Goal: Information Seeking & Learning: Compare options

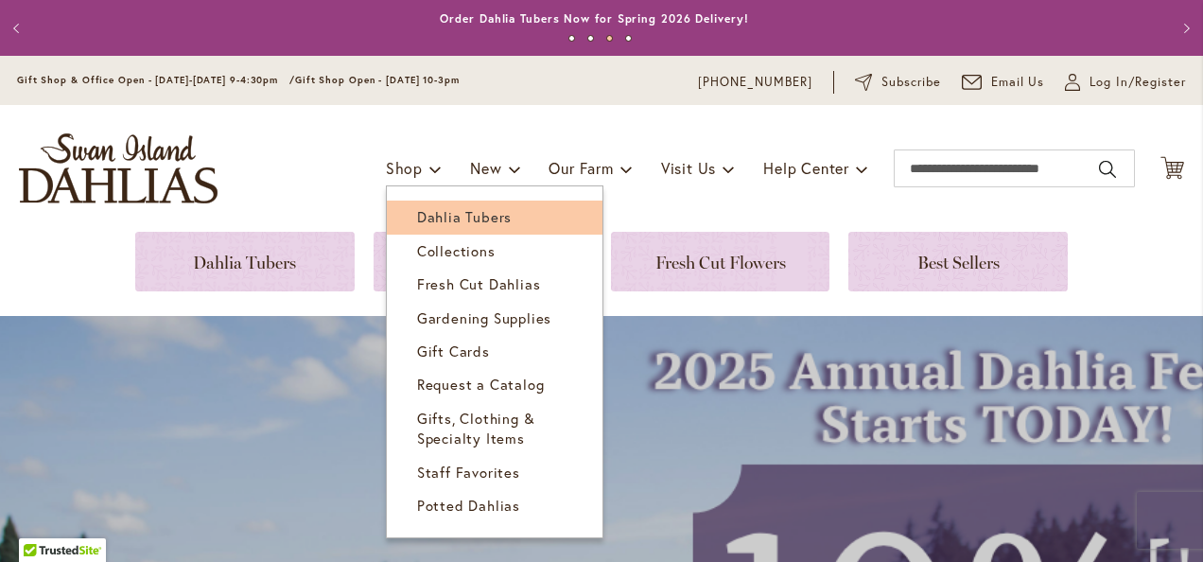
click at [417, 212] on span "Dahlia Tubers" at bounding box center [464, 216] width 95 height 19
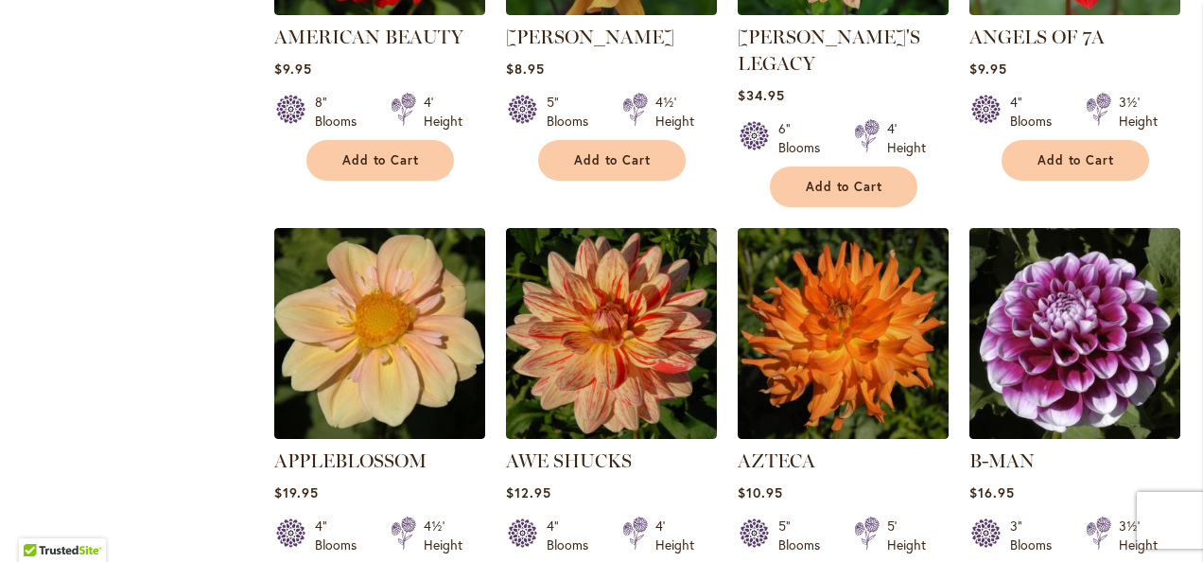
scroll to position [1514, 0]
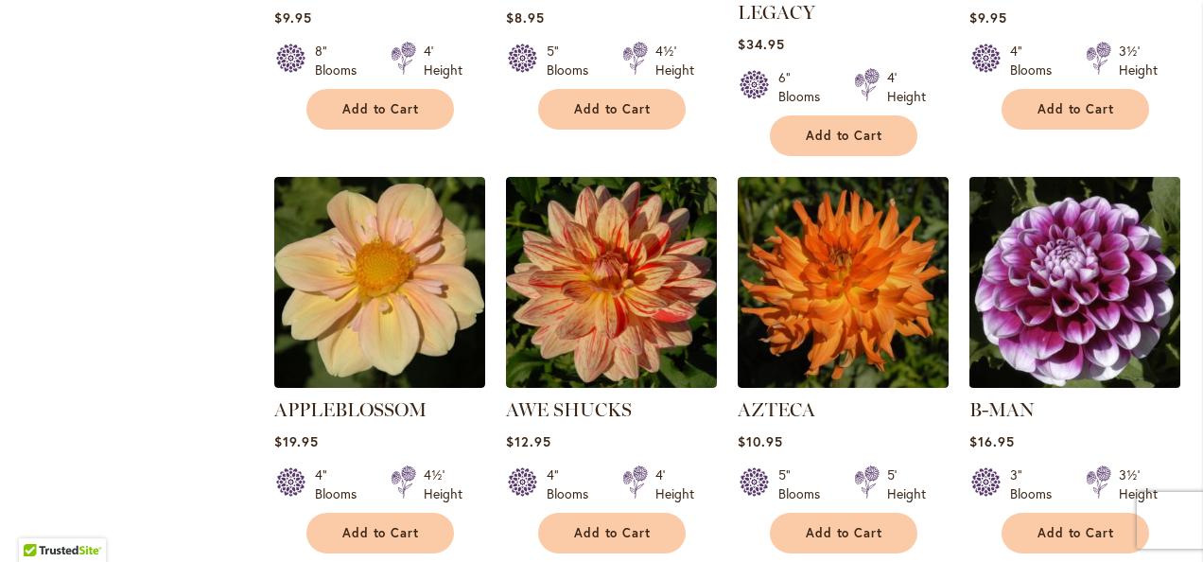
click at [1090, 233] on img at bounding box center [1074, 282] width 221 height 221
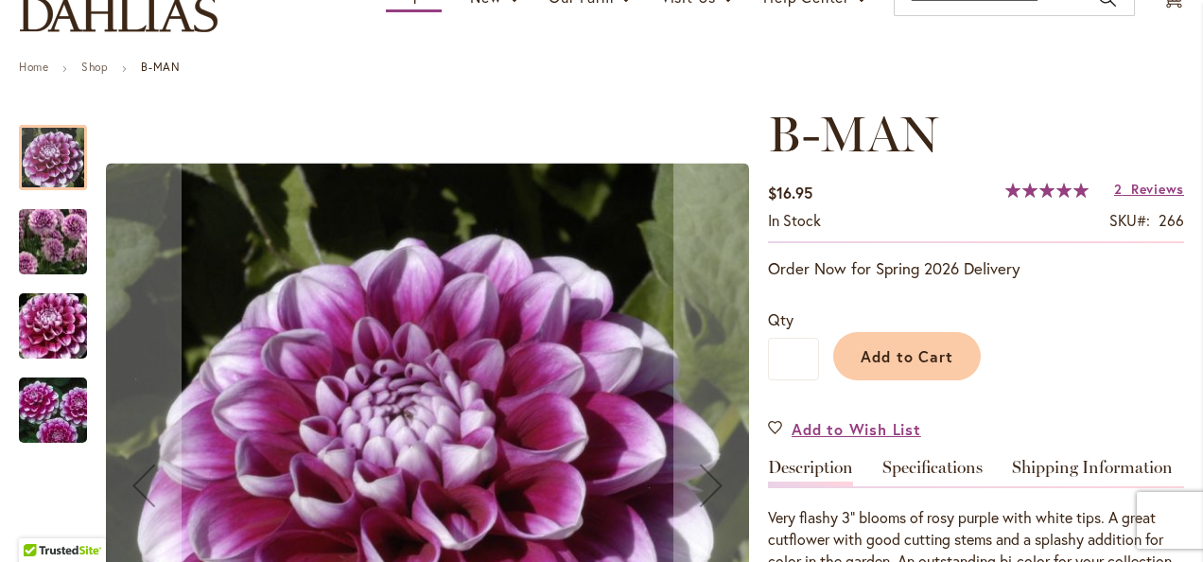
scroll to position [189, 0]
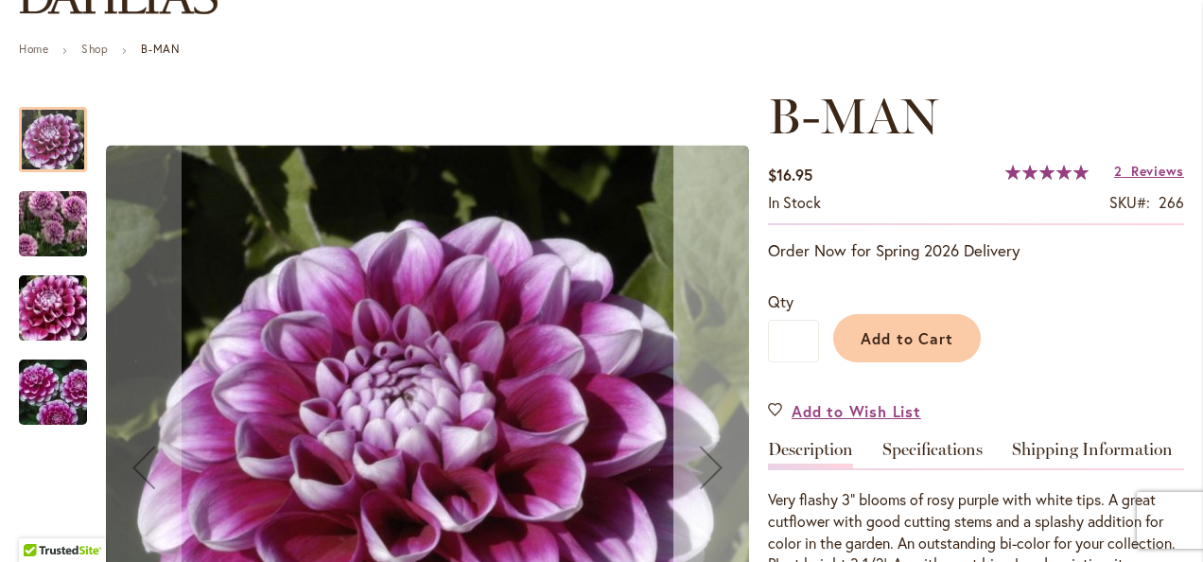
click at [704, 471] on div "Next" at bounding box center [712, 467] width 76 height 76
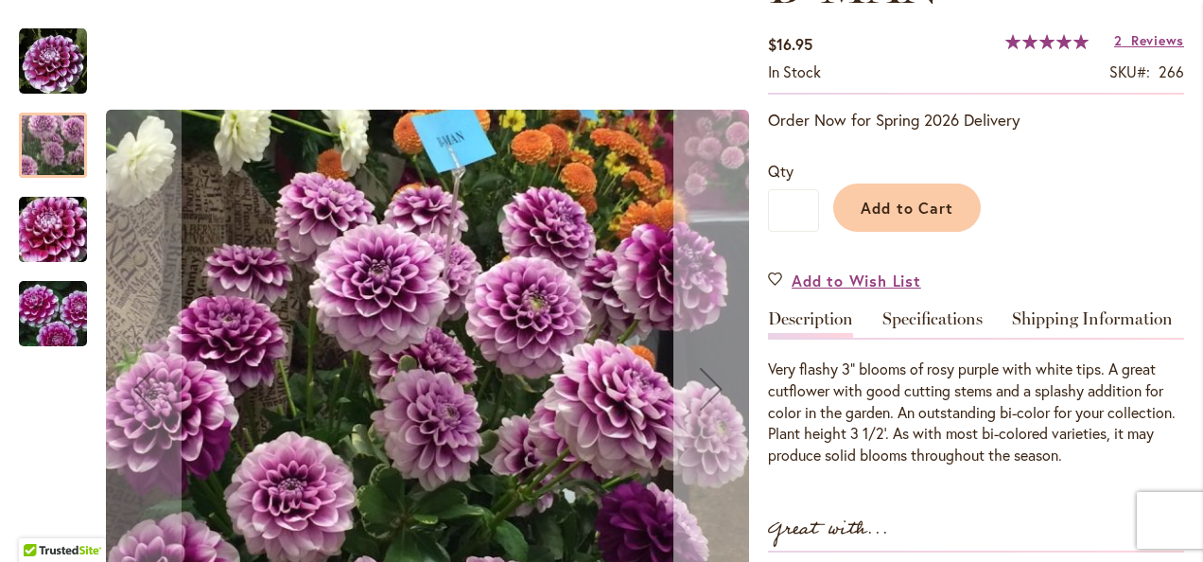
scroll to position [378, 0]
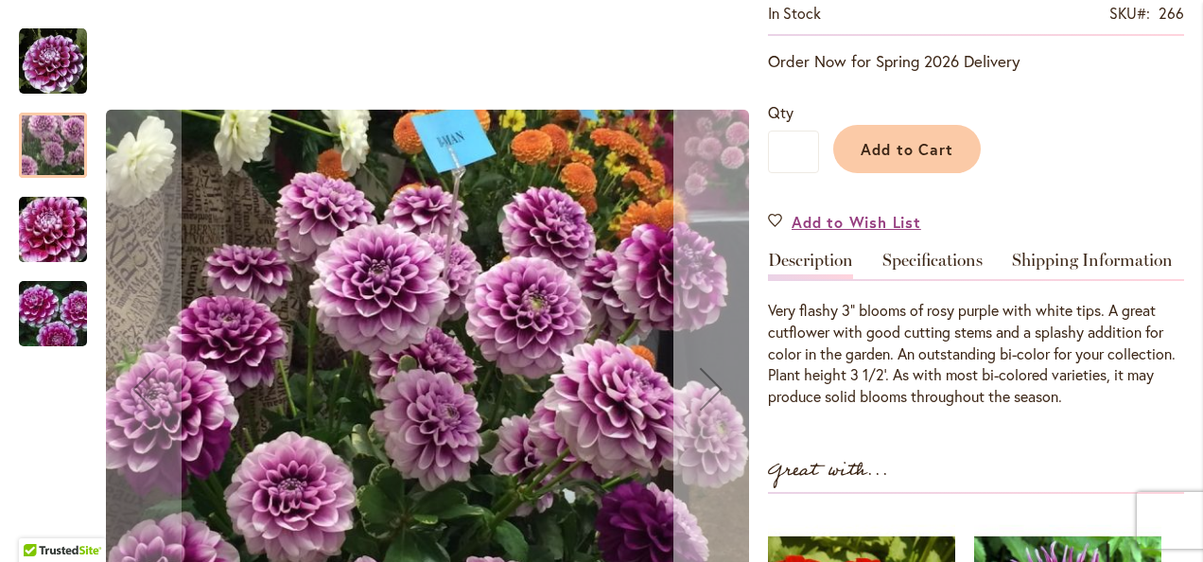
click at [701, 395] on div "Next" at bounding box center [712, 389] width 76 height 76
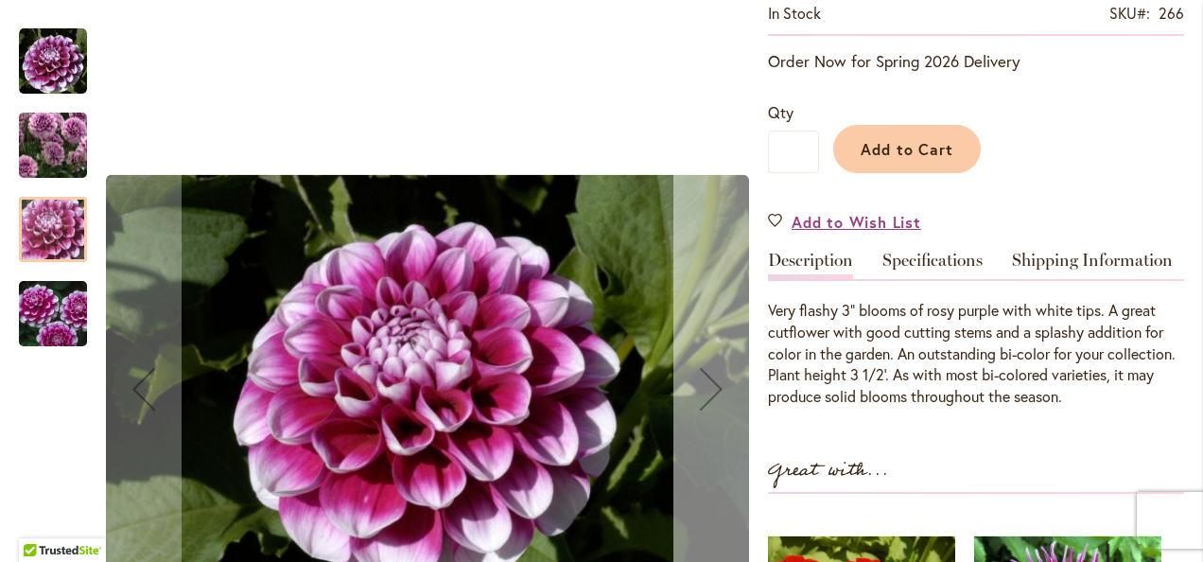
click at [701, 394] on div "Next" at bounding box center [712, 389] width 76 height 76
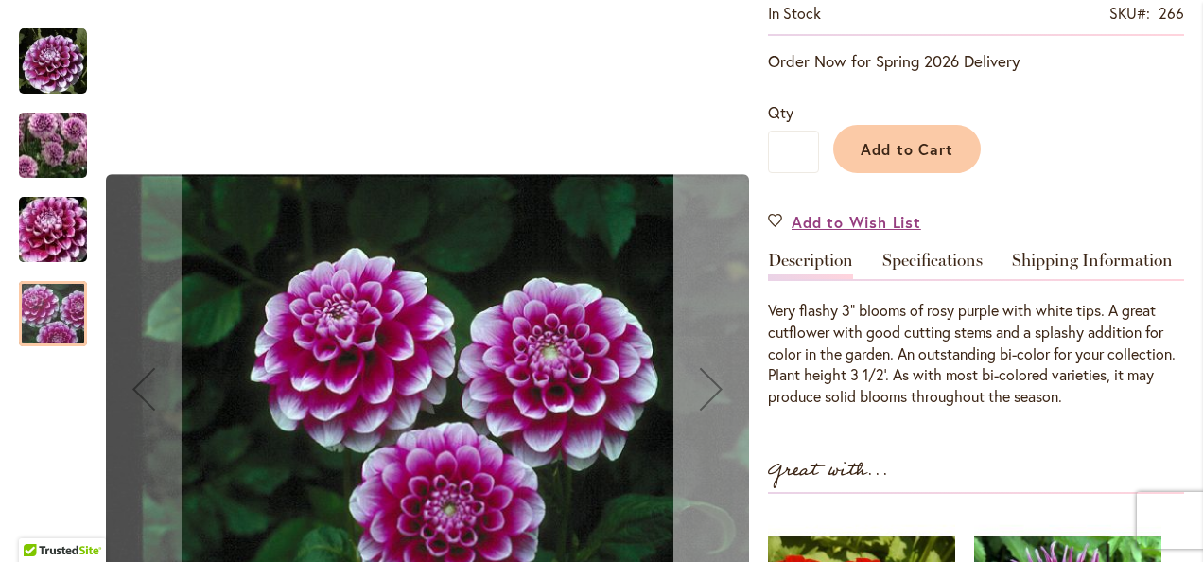
click at [701, 394] on div "Next" at bounding box center [712, 389] width 76 height 76
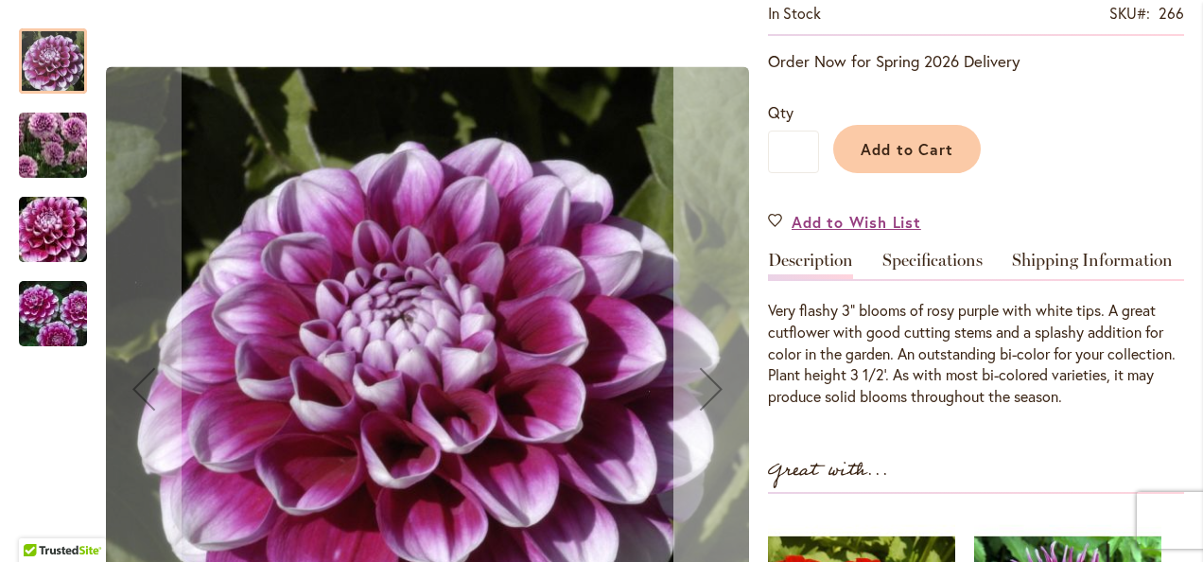
click at [701, 394] on div "Next" at bounding box center [712, 389] width 76 height 76
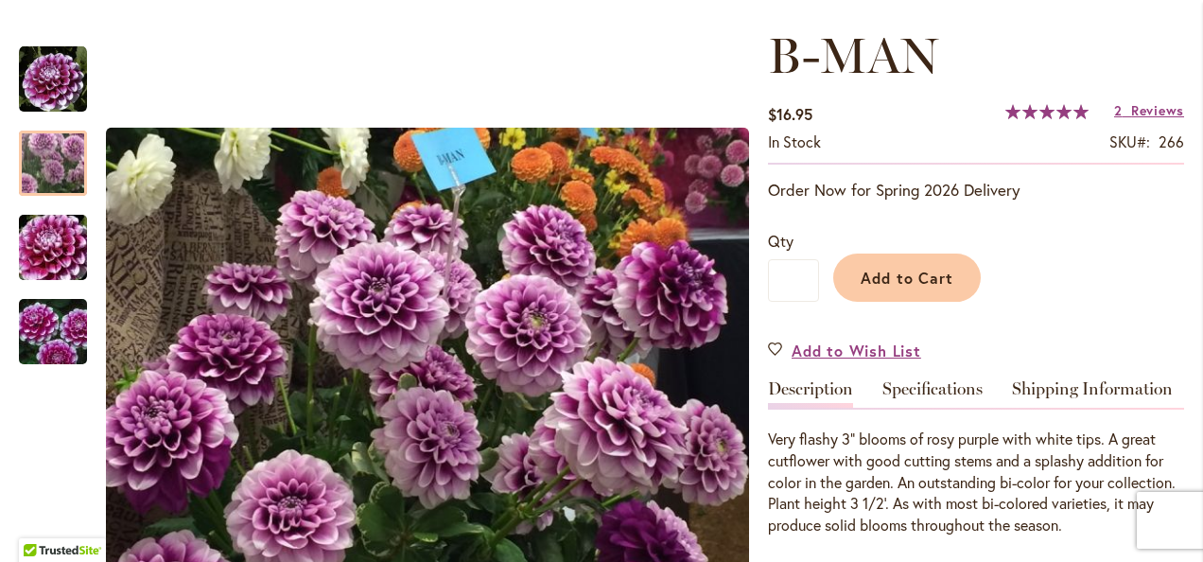
scroll to position [189, 0]
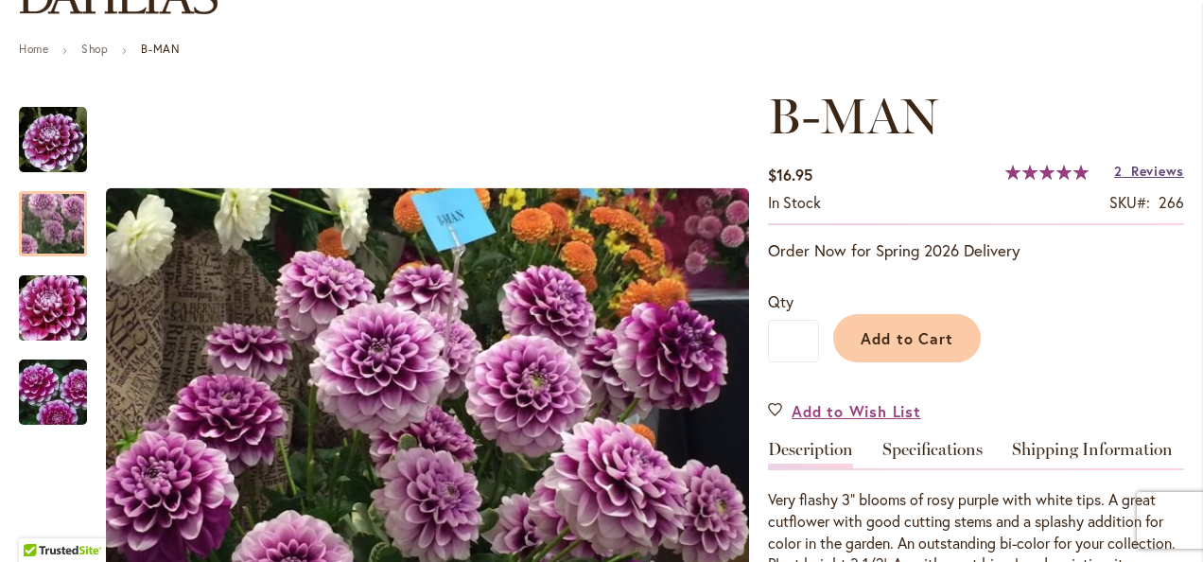
click at [1149, 167] on span "Reviews" at bounding box center [1157, 171] width 53 height 18
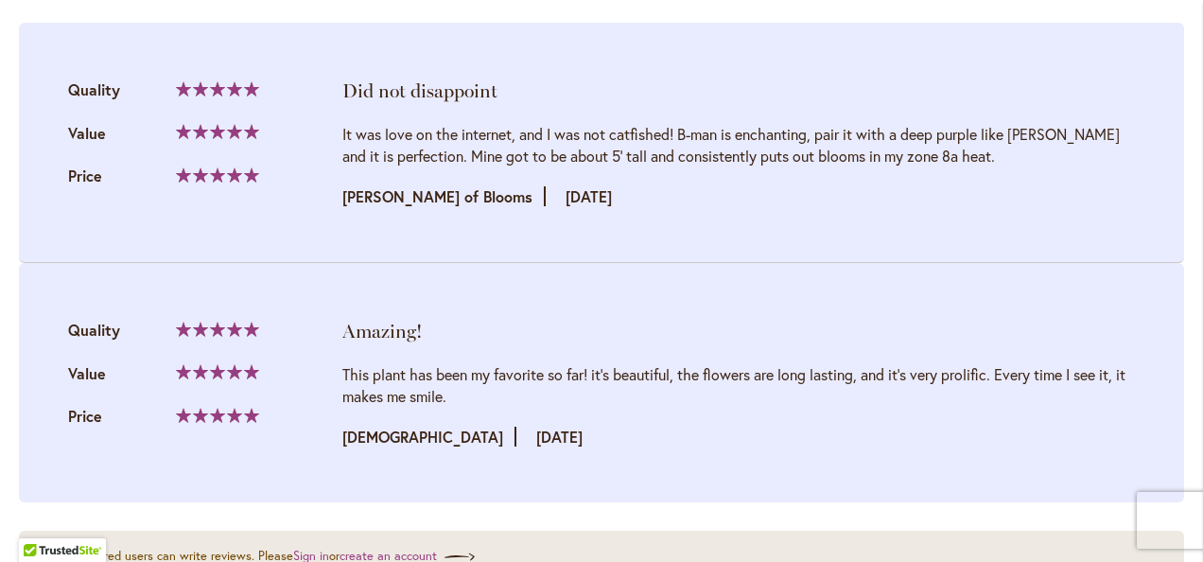
scroll to position [2112, 0]
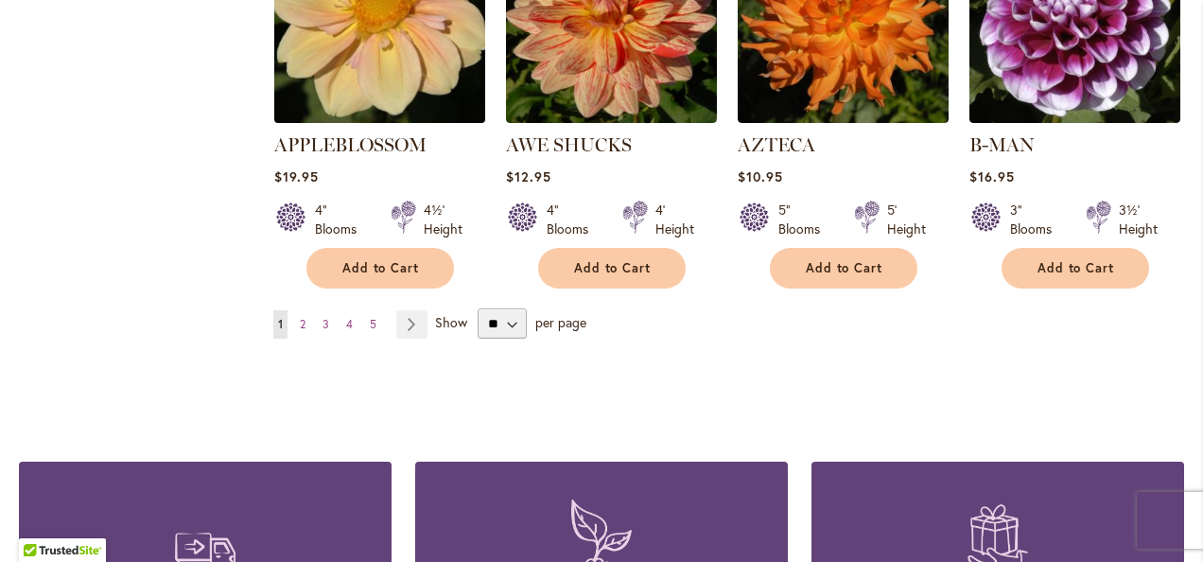
scroll to position [1797, 0]
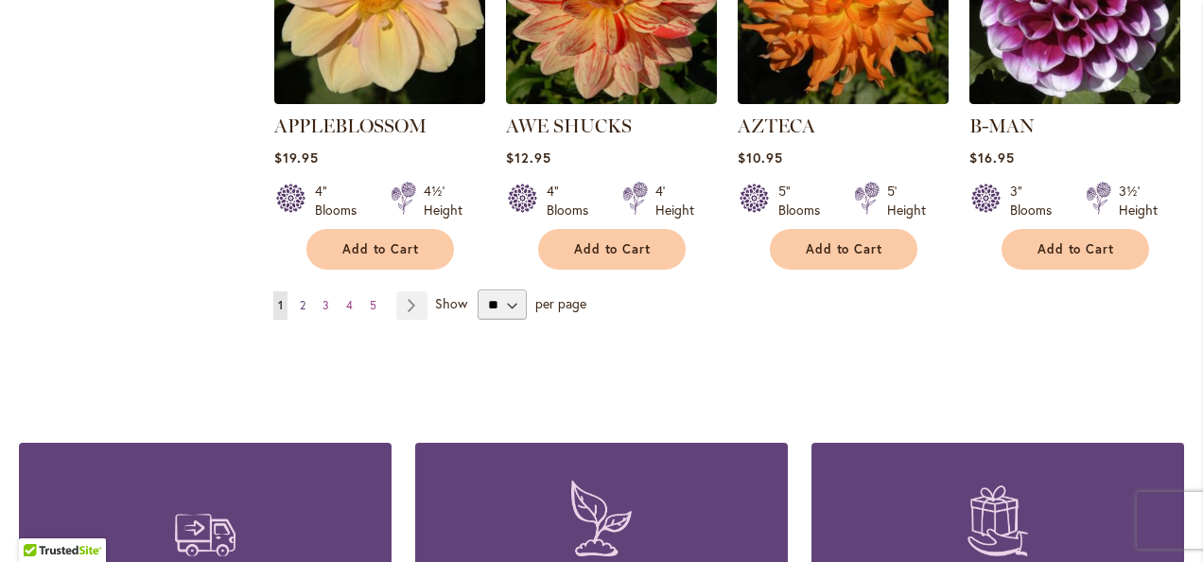
click at [301, 298] on span "2" at bounding box center [303, 305] width 6 height 14
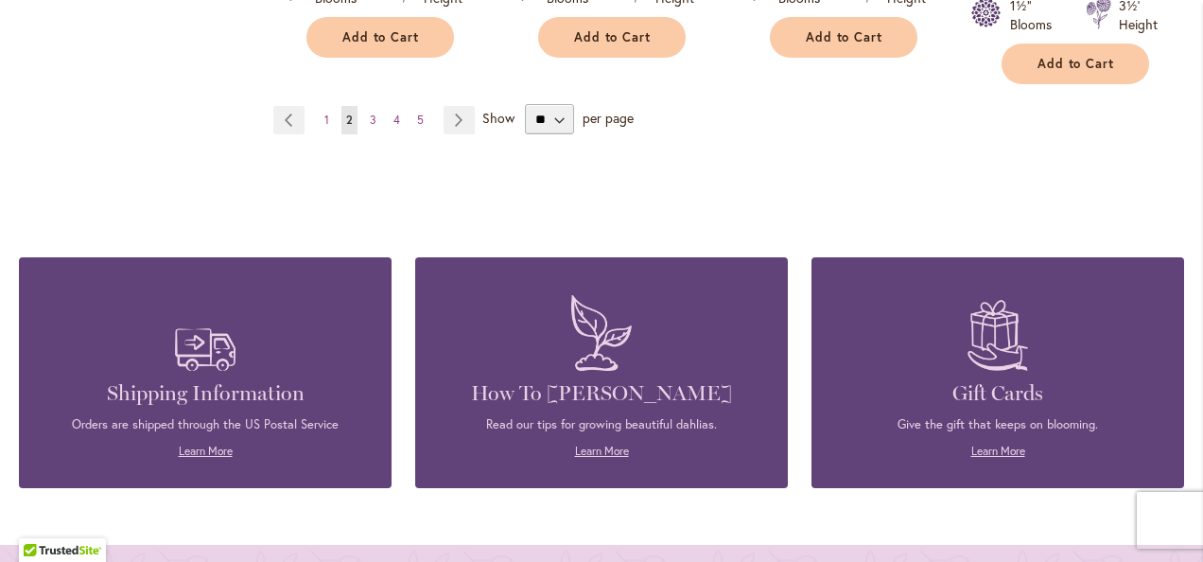
scroll to position [1987, 0]
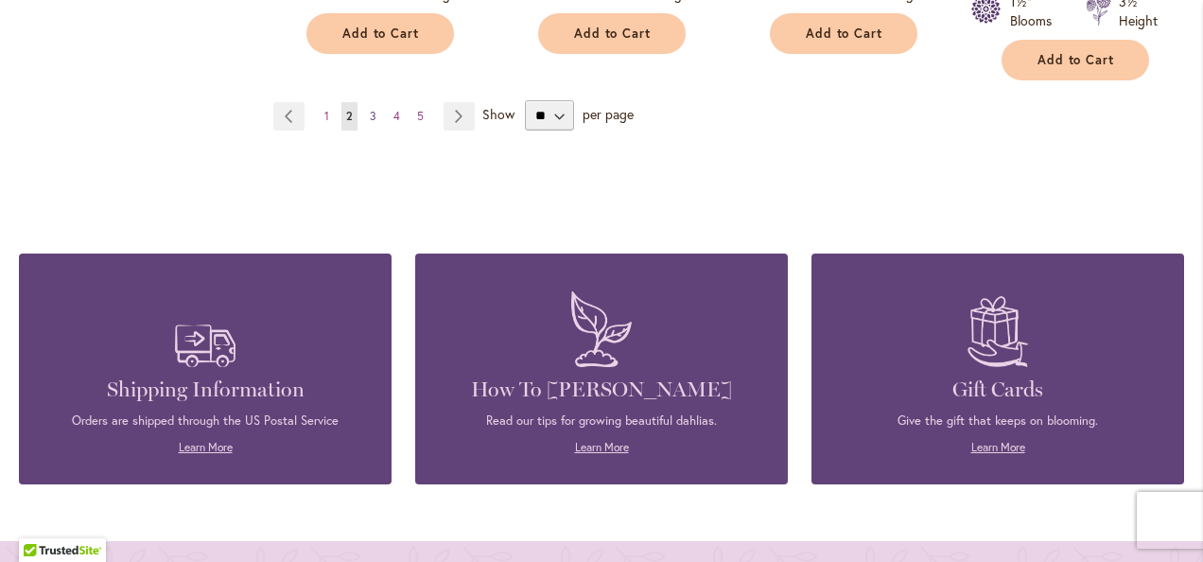
click at [371, 109] on span "3" at bounding box center [373, 116] width 7 height 14
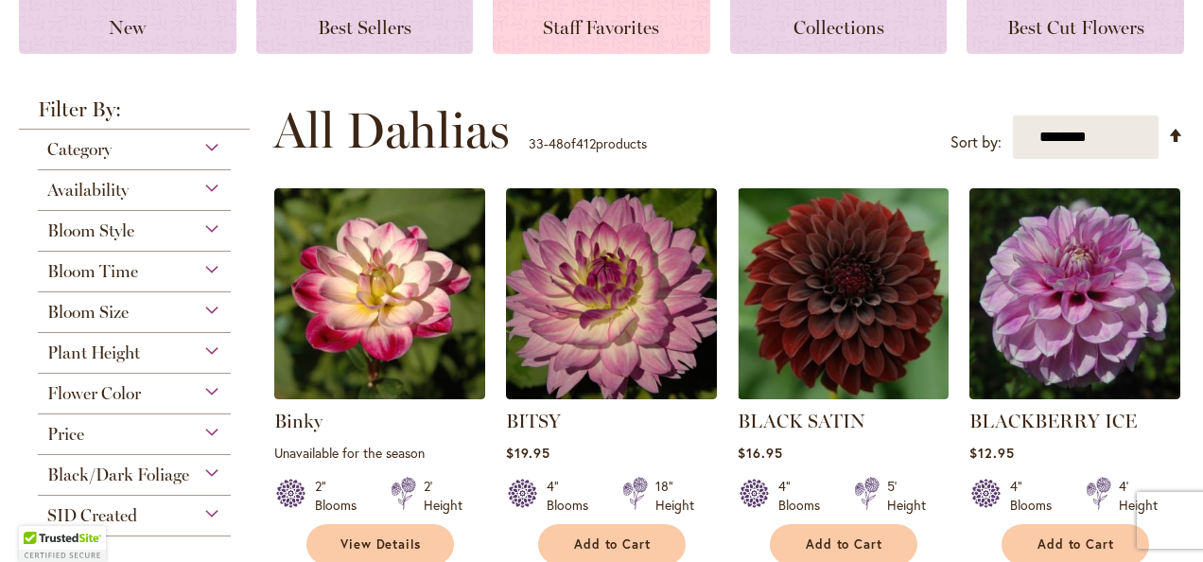
scroll to position [320, 0]
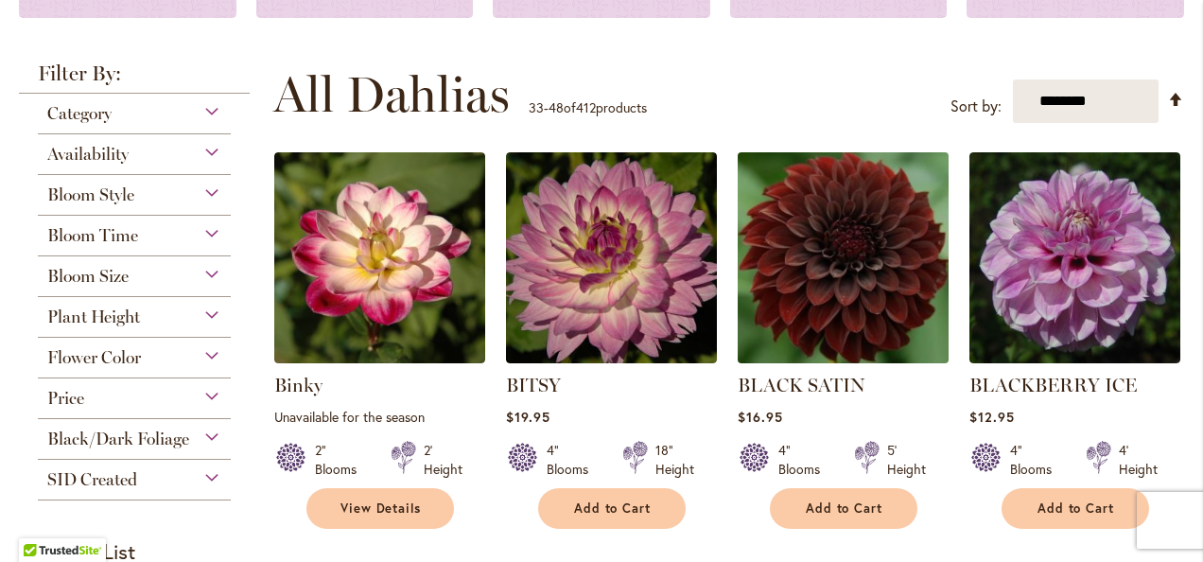
click at [908, 268] on img at bounding box center [842, 258] width 221 height 221
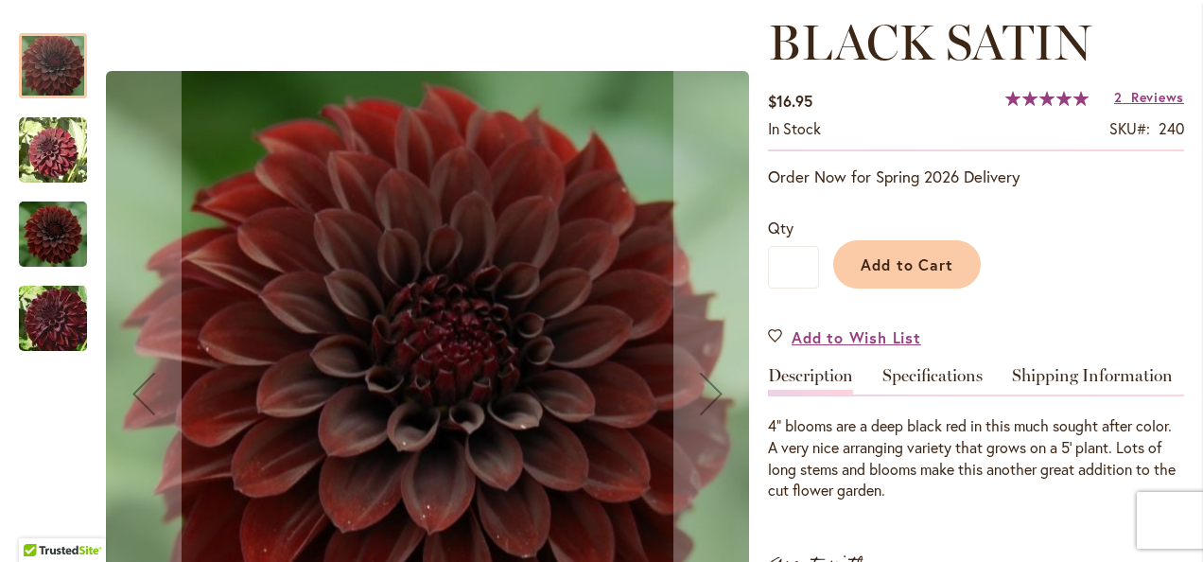
scroll to position [284, 0]
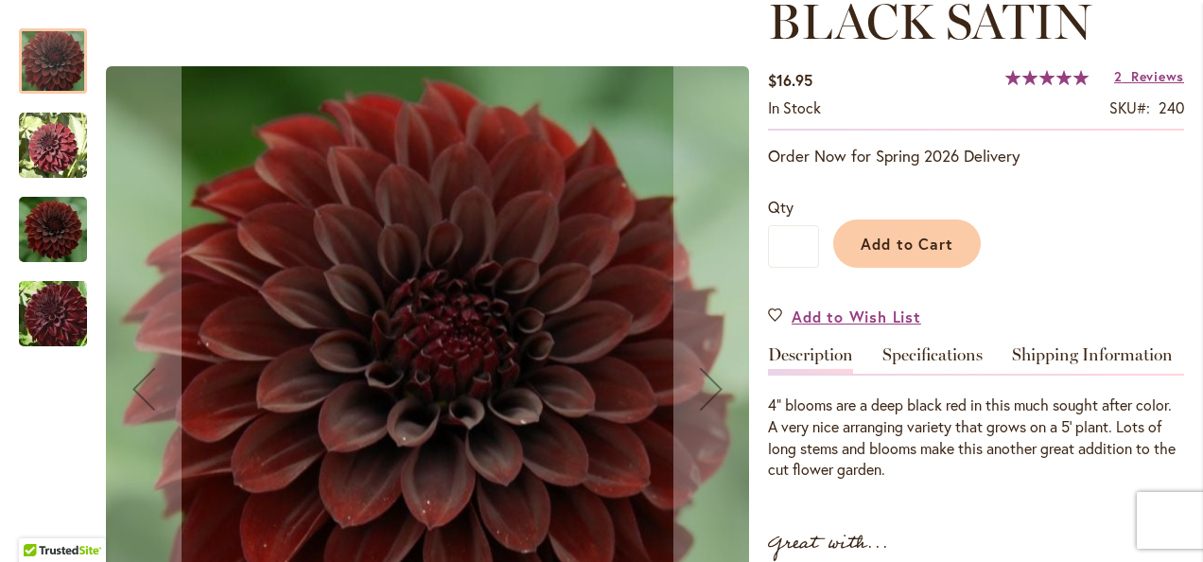
click at [42, 133] on img "BLACK SATIN" at bounding box center [53, 146] width 68 height 68
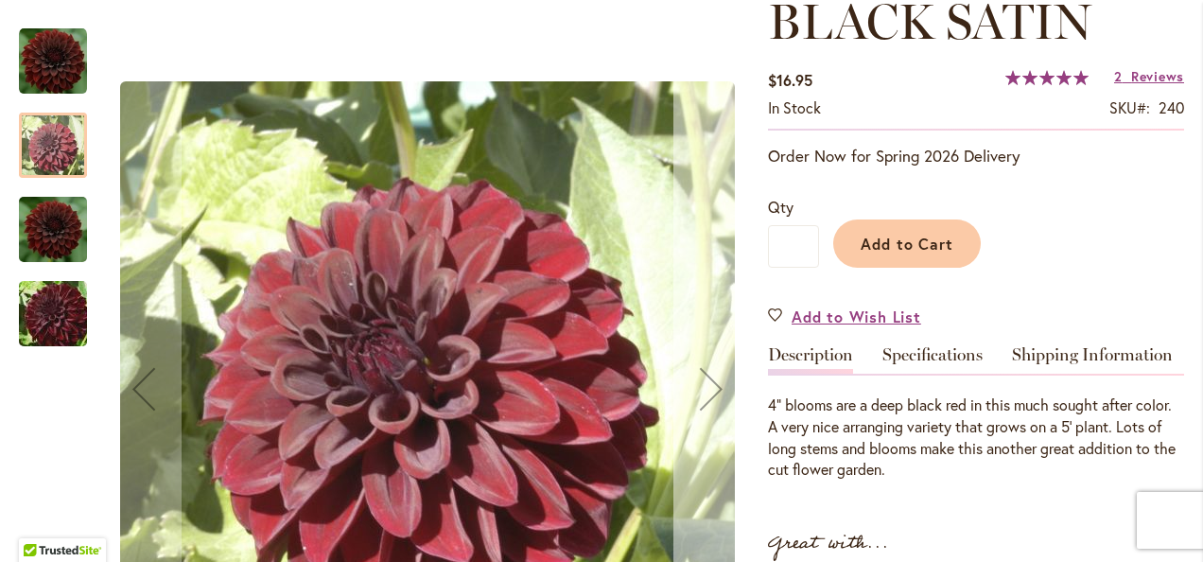
click at [712, 391] on div "Next" at bounding box center [712, 389] width 76 height 76
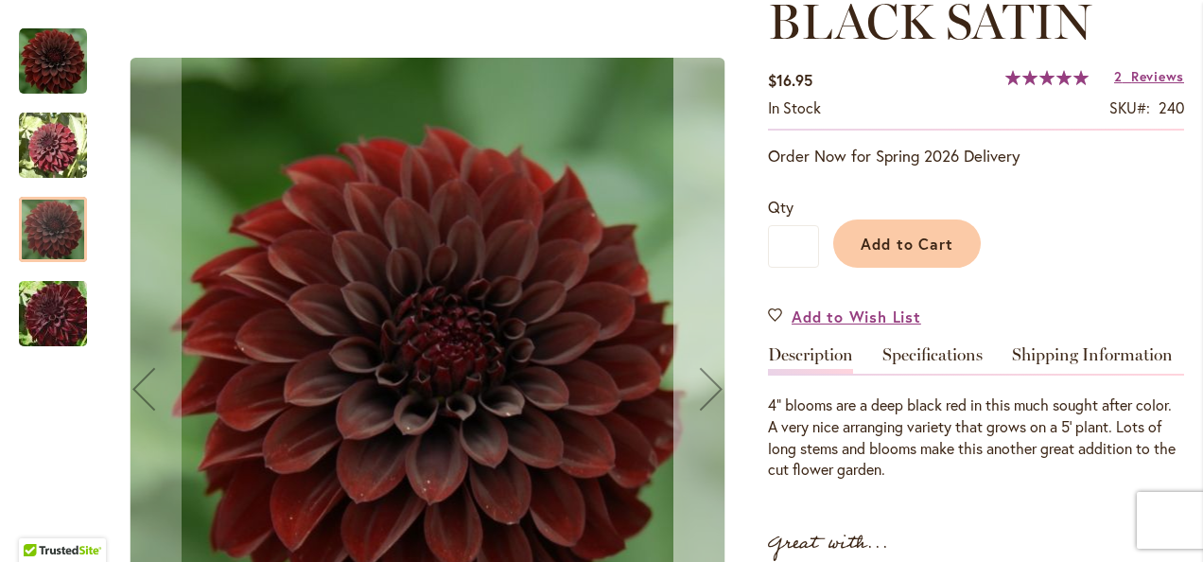
click at [712, 391] on div "Next" at bounding box center [712, 389] width 76 height 76
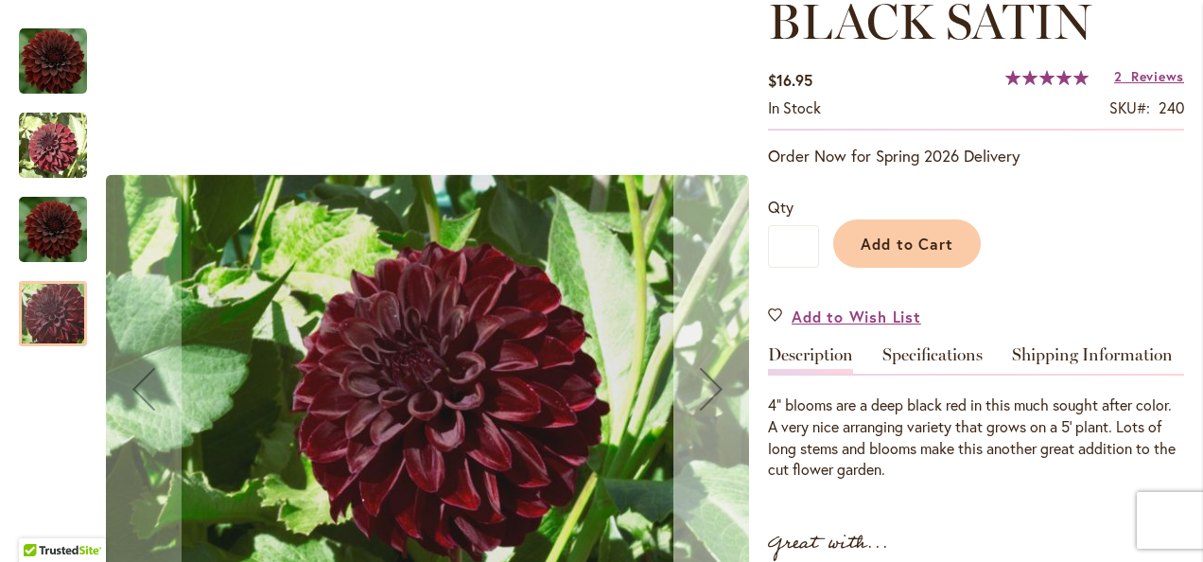
click at [712, 391] on div "Next" at bounding box center [712, 389] width 76 height 76
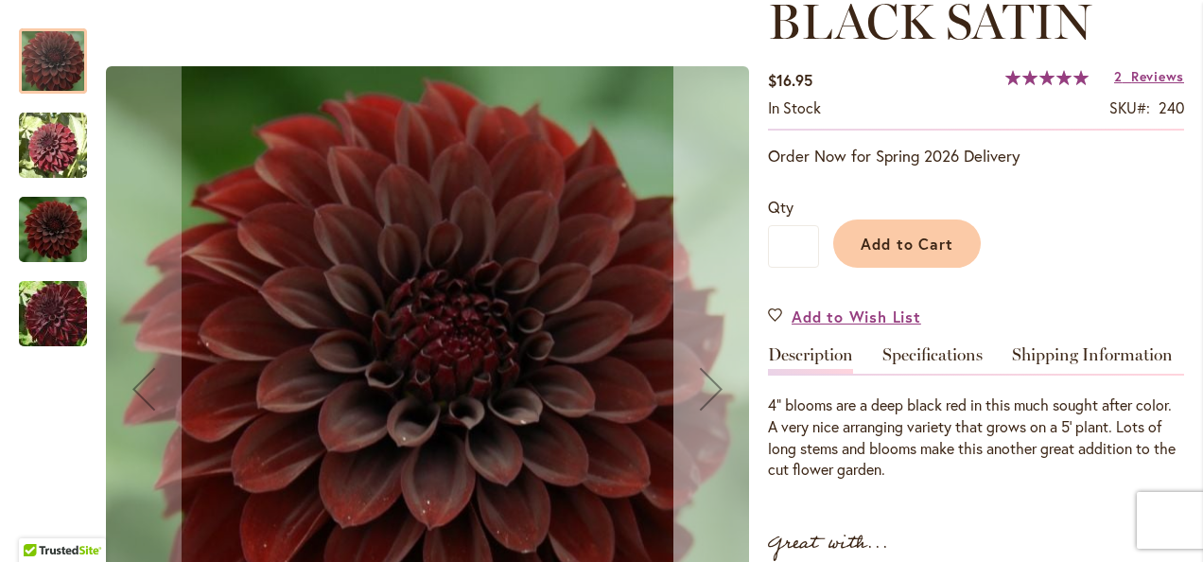
click at [712, 391] on div "Next" at bounding box center [712, 389] width 76 height 76
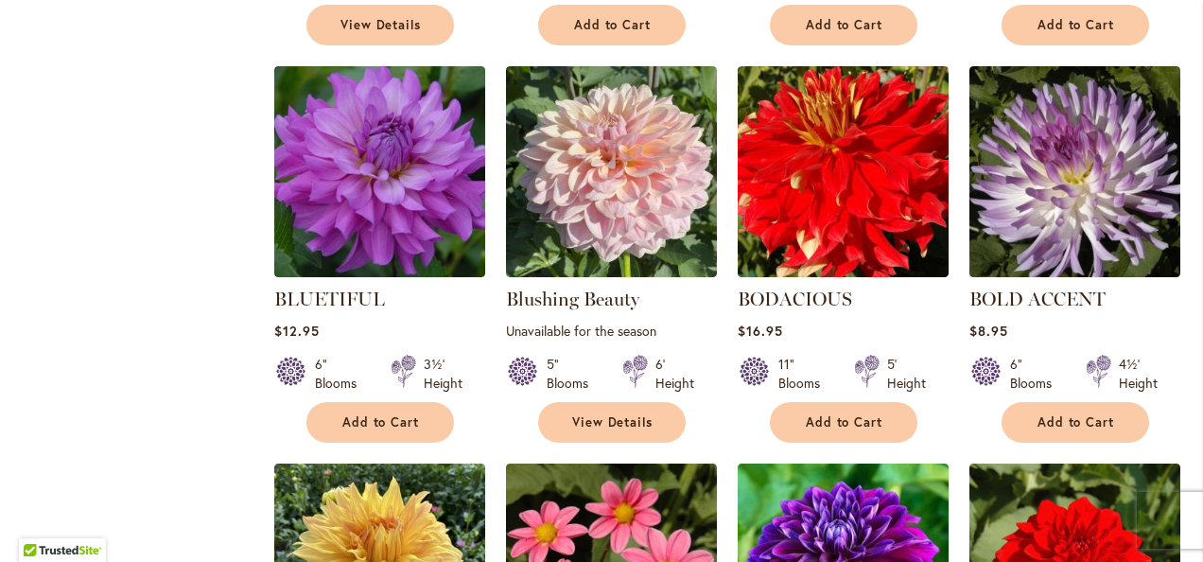
scroll to position [1230, 0]
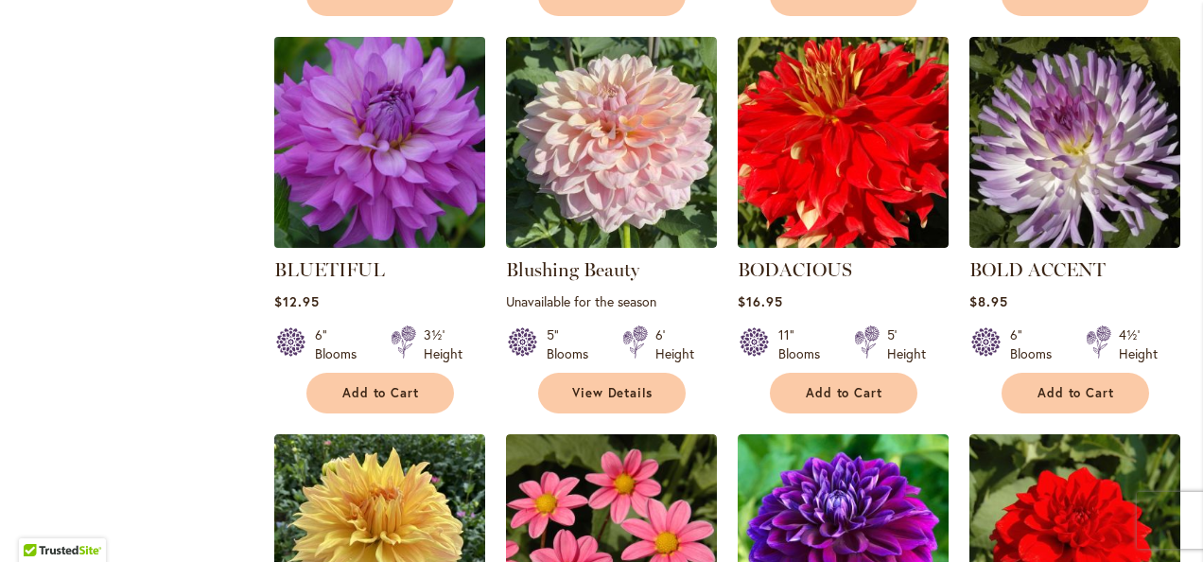
click at [379, 164] on img at bounding box center [379, 142] width 221 height 221
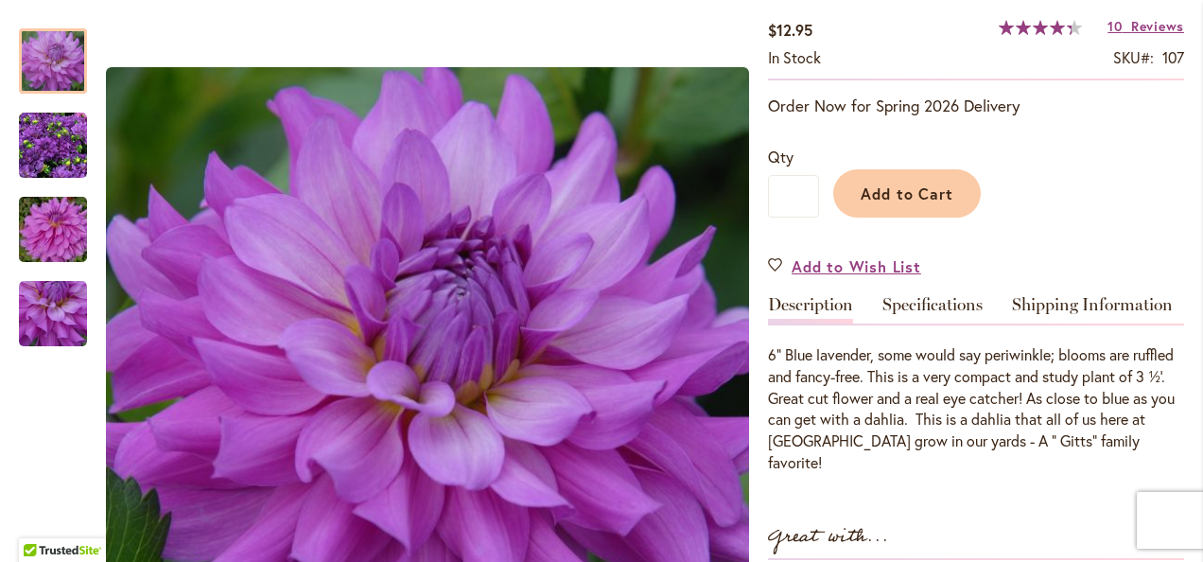
scroll to position [378, 0]
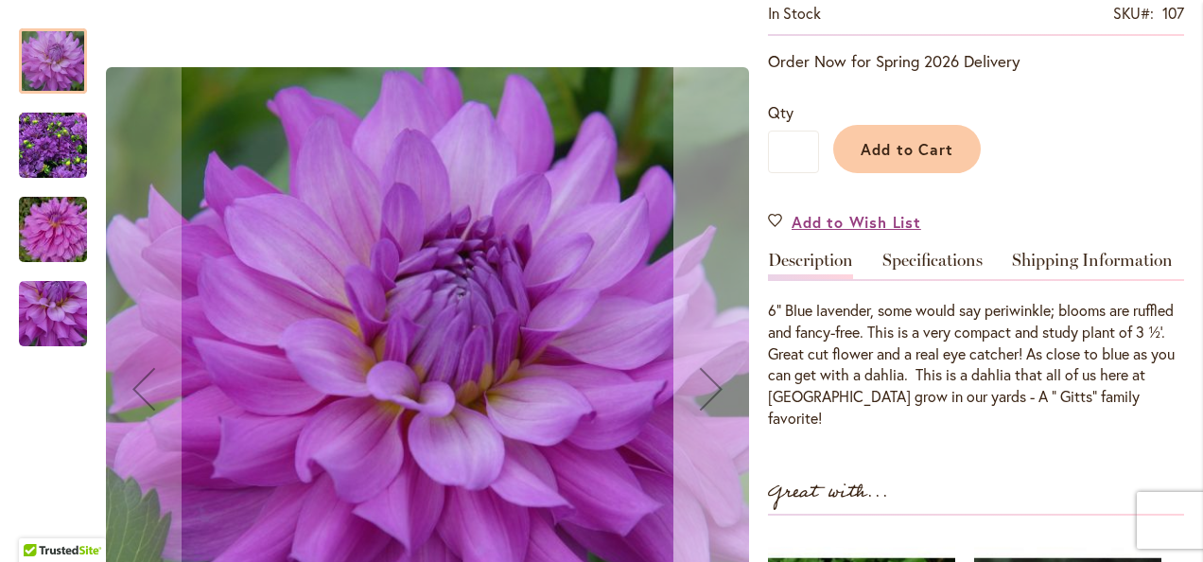
click at [709, 388] on div "Next" at bounding box center [712, 389] width 76 height 76
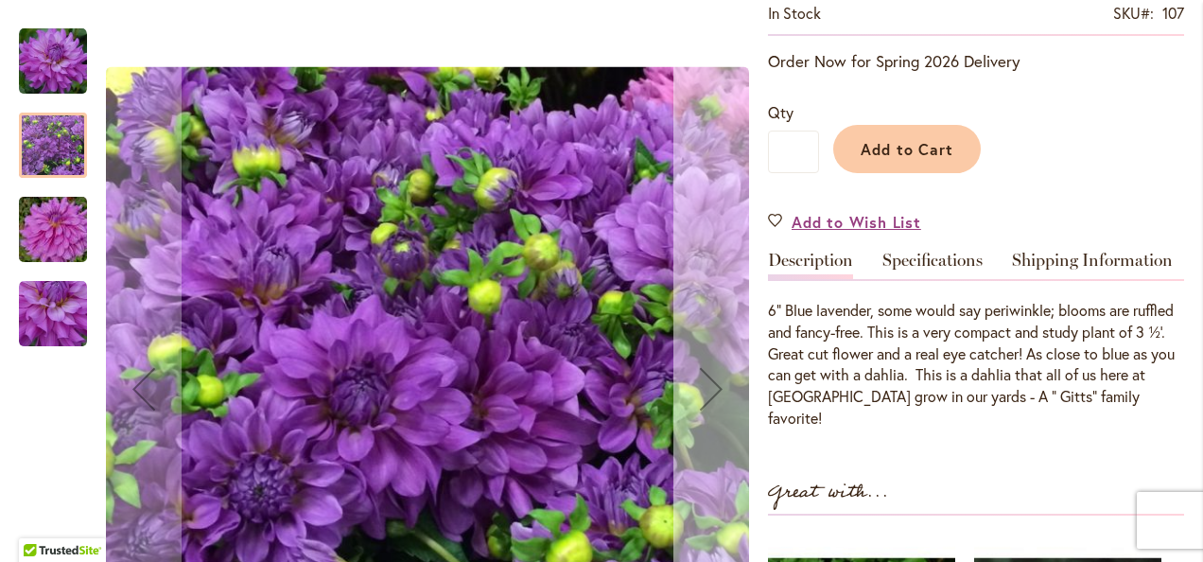
click at [717, 389] on div "Next" at bounding box center [712, 389] width 76 height 76
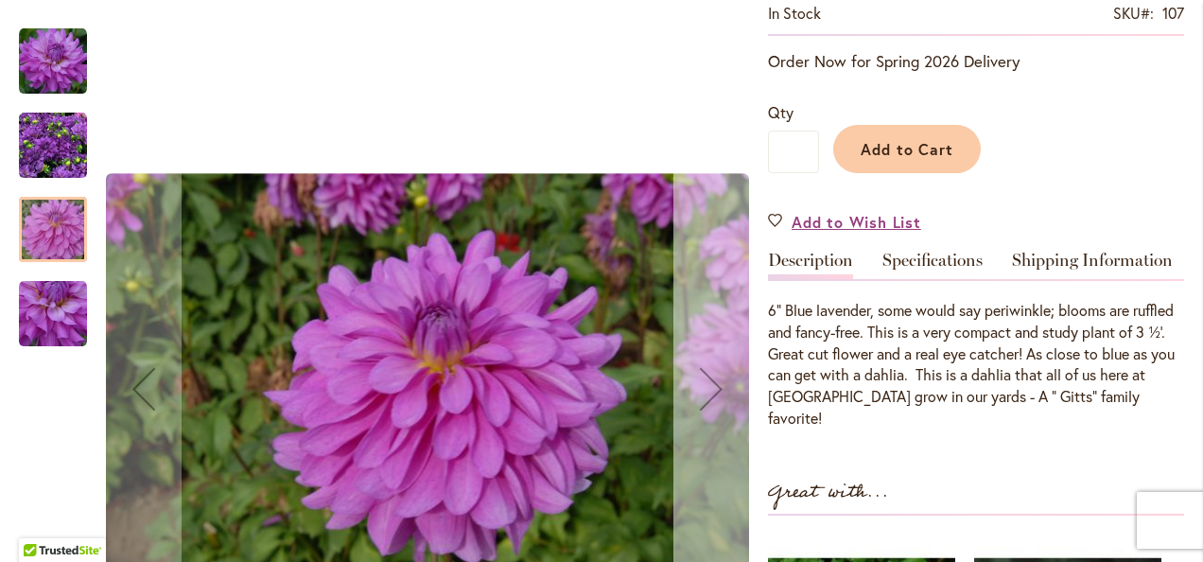
click at [717, 389] on div "Next" at bounding box center [712, 389] width 76 height 76
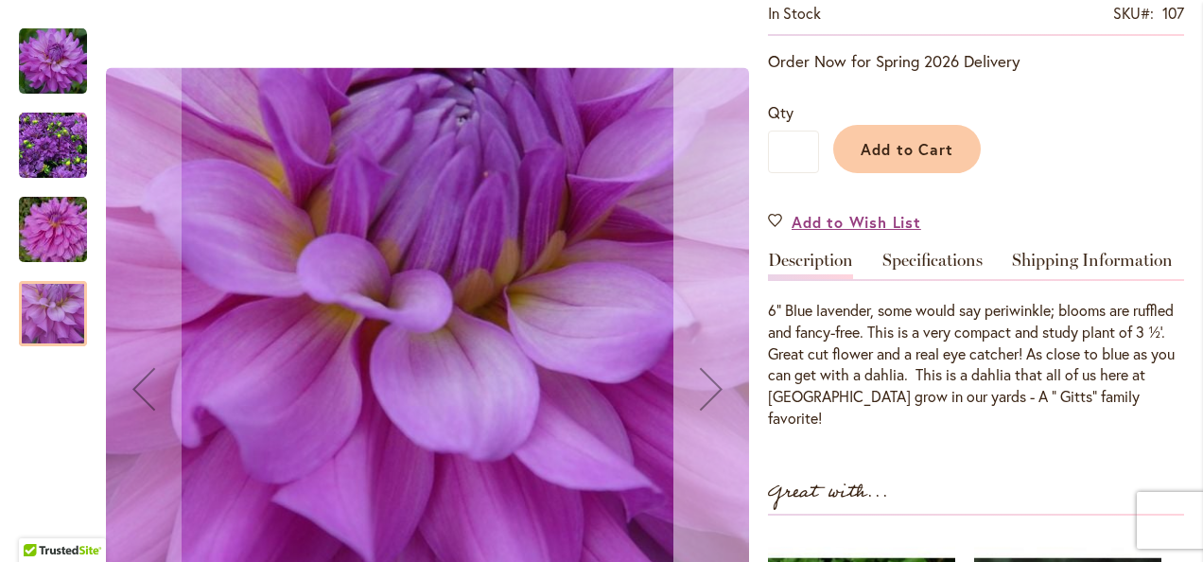
click at [717, 389] on div "Next" at bounding box center [712, 389] width 76 height 76
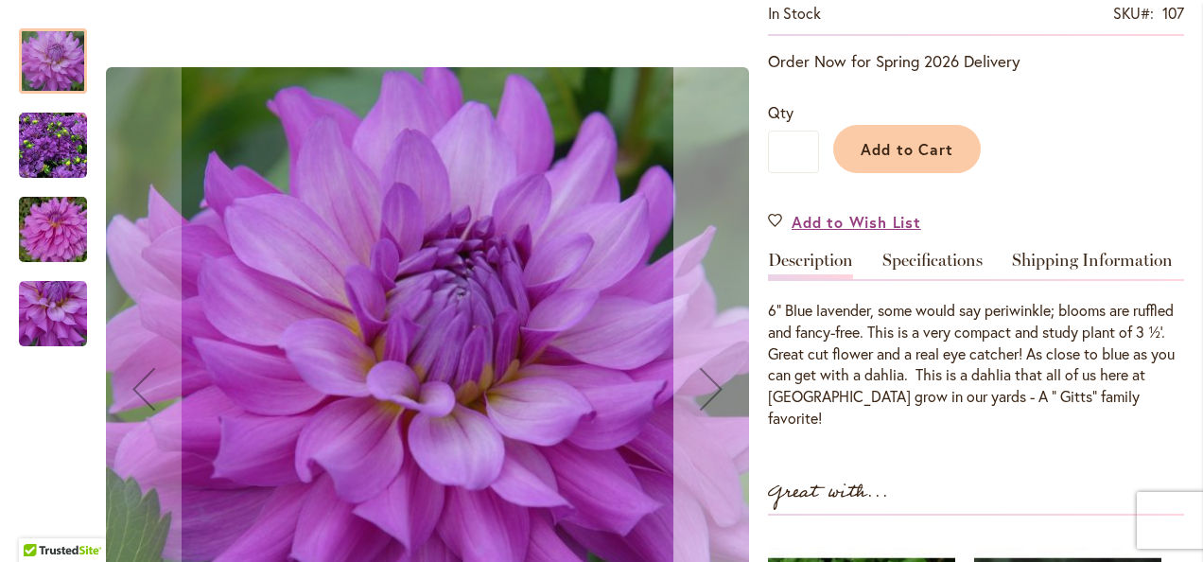
click at [717, 389] on div "Next" at bounding box center [712, 389] width 76 height 76
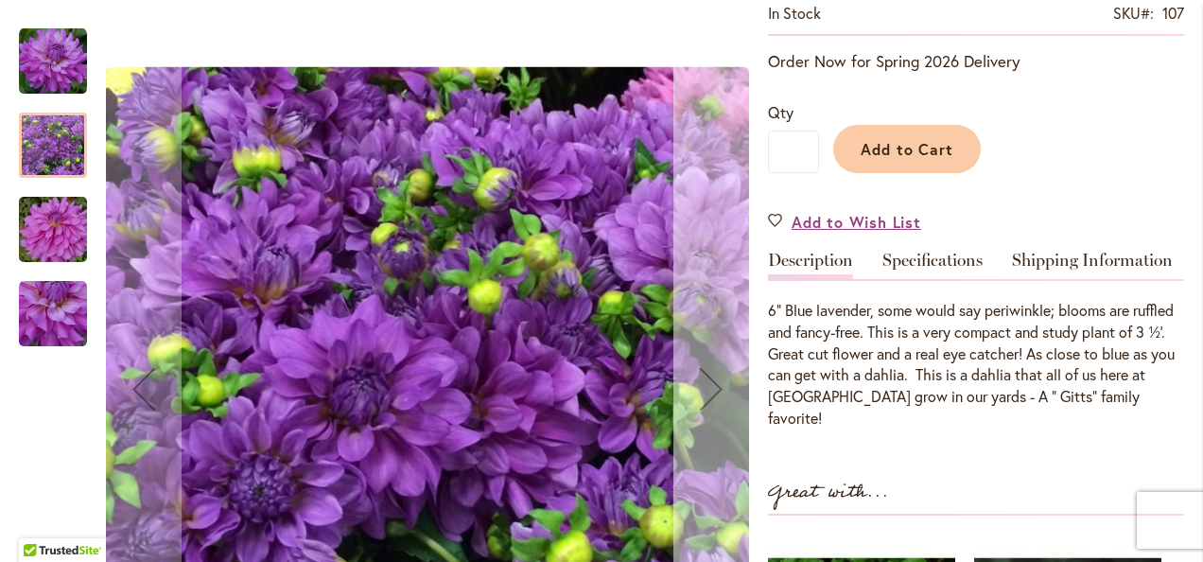
click at [717, 389] on div "Next" at bounding box center [712, 389] width 76 height 76
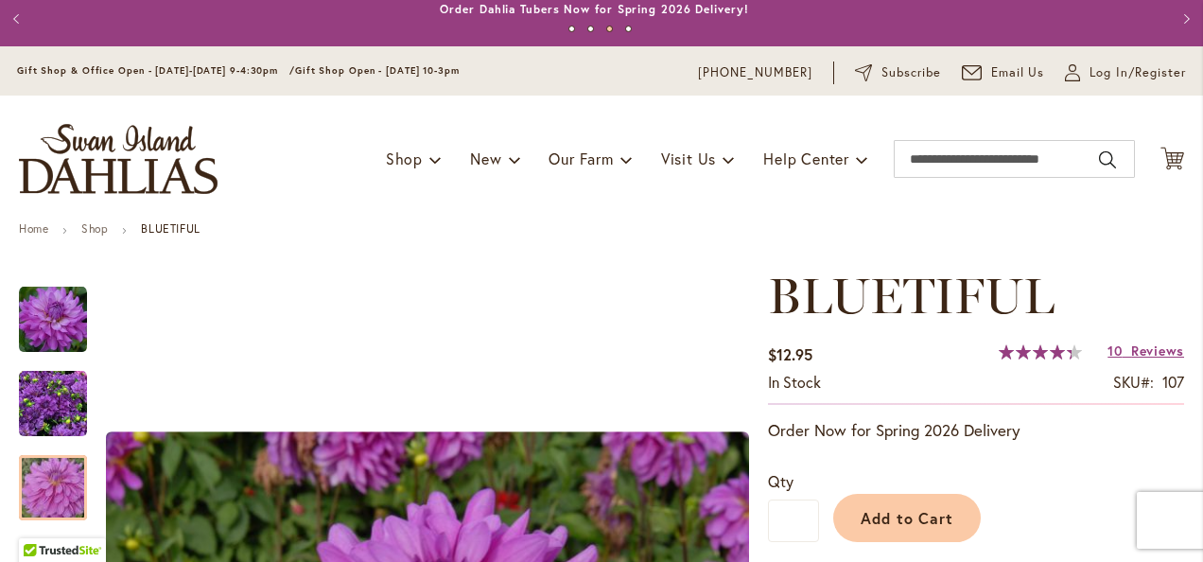
scroll to position [0, 0]
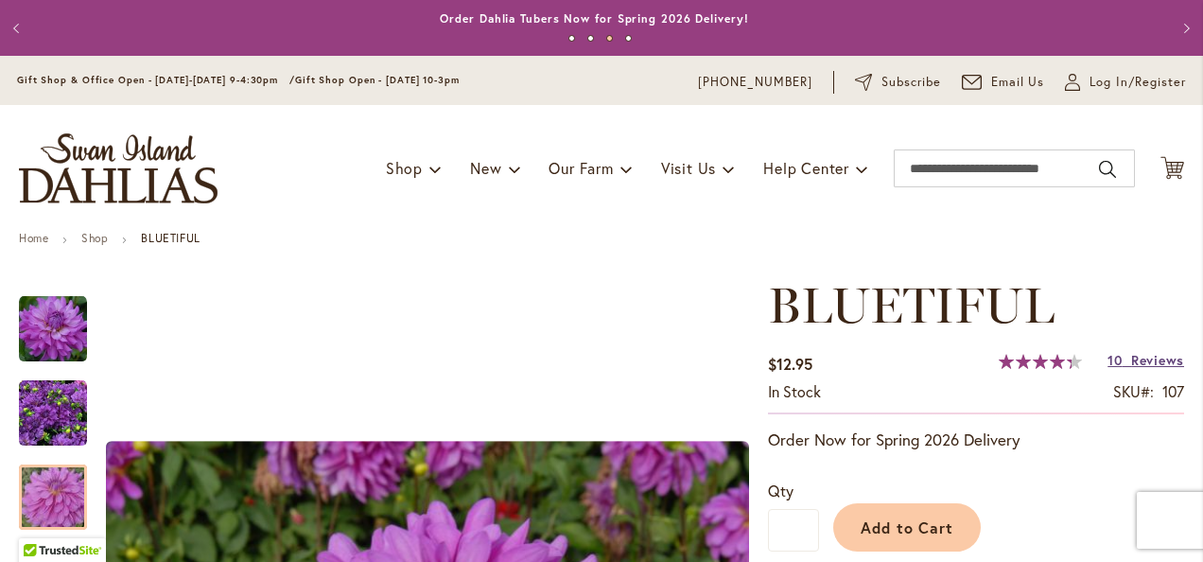
click at [1149, 359] on span "Reviews" at bounding box center [1157, 360] width 53 height 18
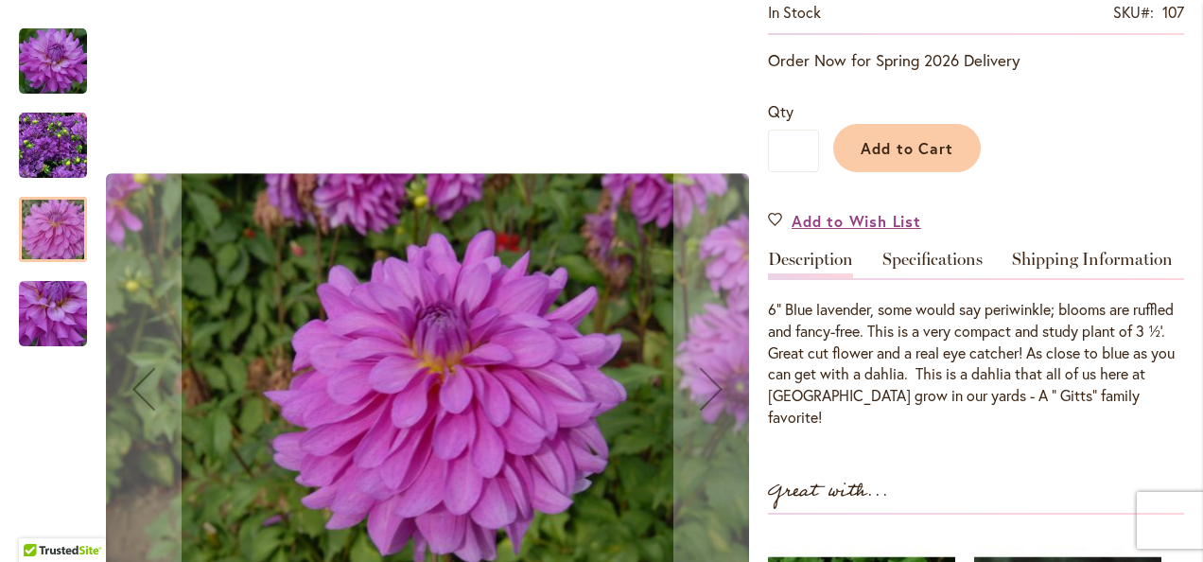
scroll to position [363, 0]
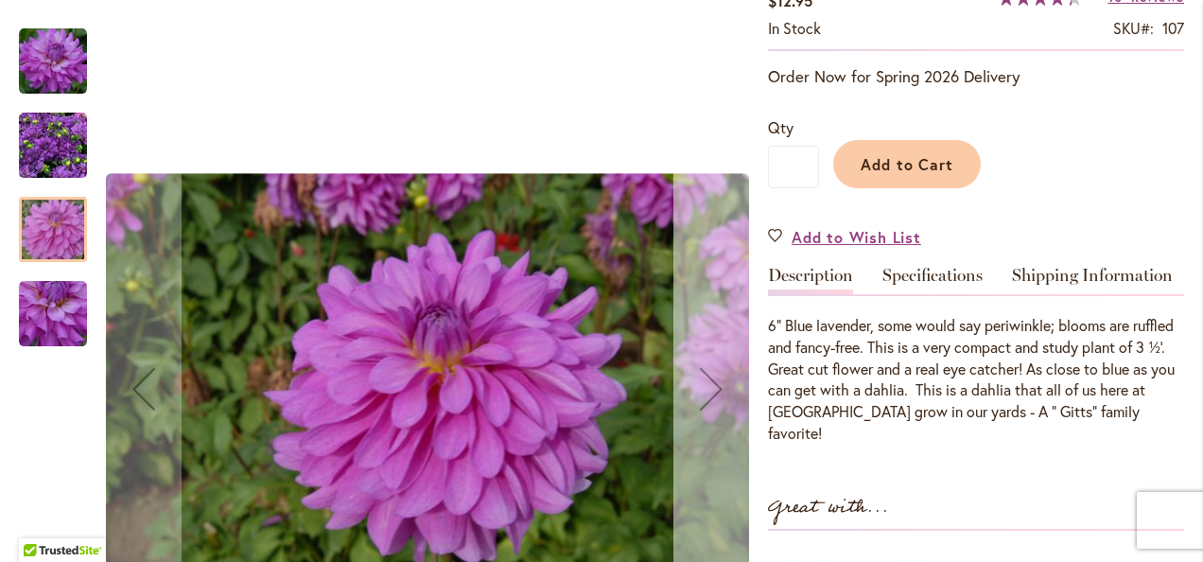
click at [707, 396] on div "Next" at bounding box center [712, 389] width 76 height 76
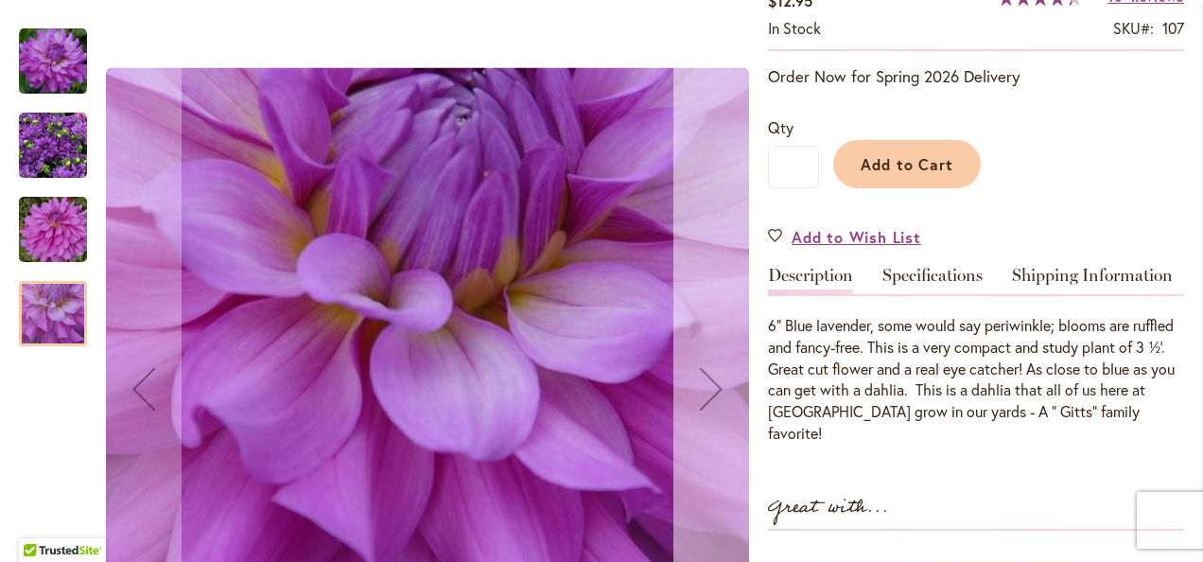
click at [707, 396] on div "Next" at bounding box center [712, 389] width 76 height 76
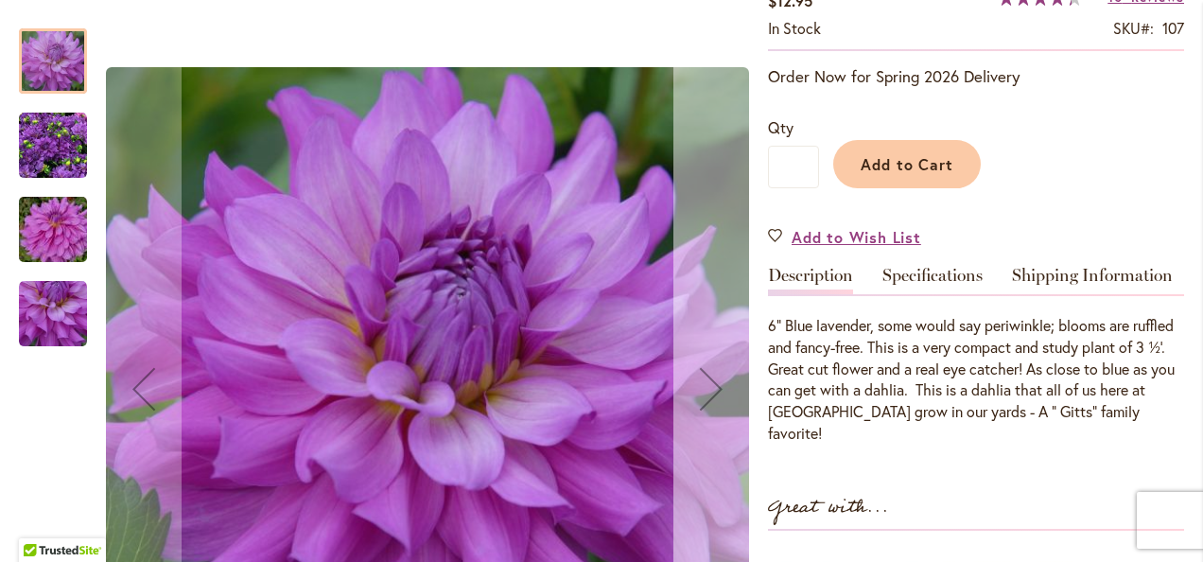
click at [707, 396] on div "Next" at bounding box center [712, 389] width 76 height 76
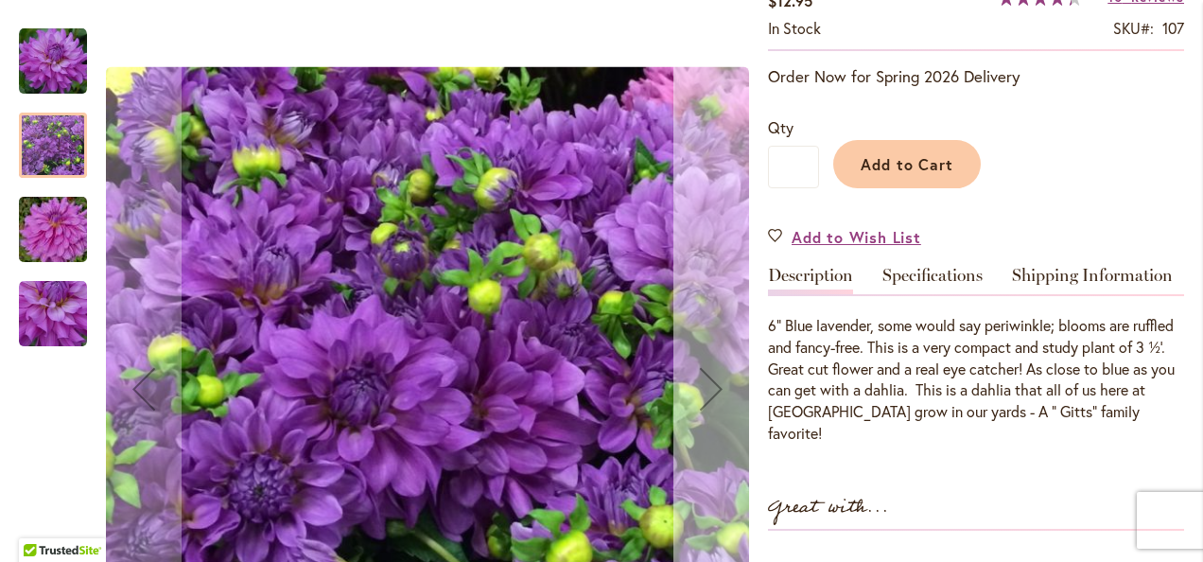
click at [707, 396] on div "Next" at bounding box center [712, 389] width 76 height 76
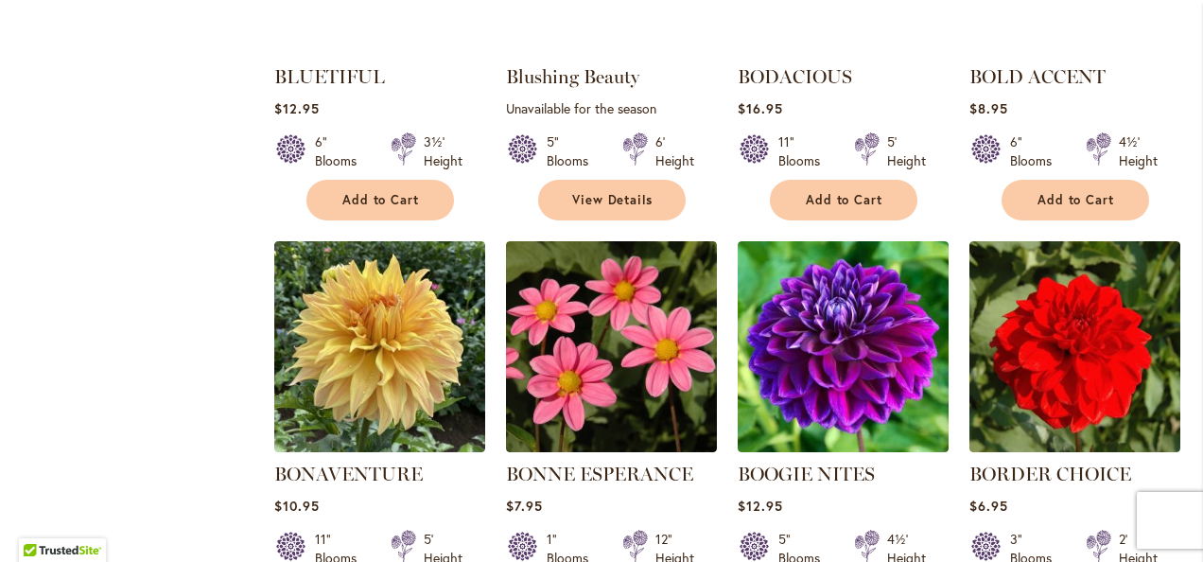
scroll to position [1419, 0]
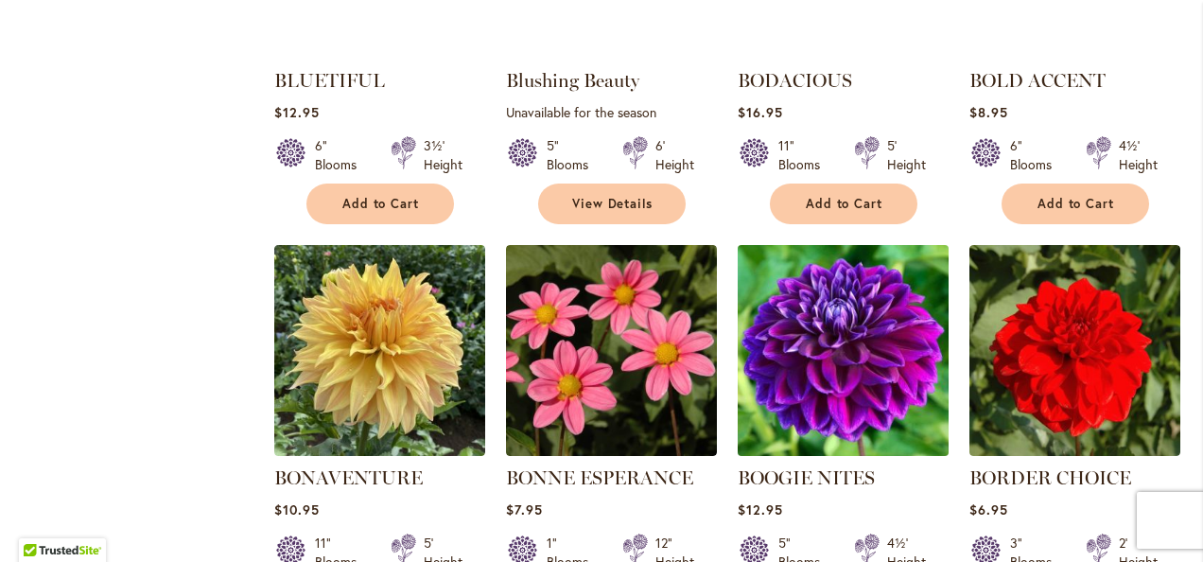
click at [843, 367] on img at bounding box center [842, 350] width 221 height 221
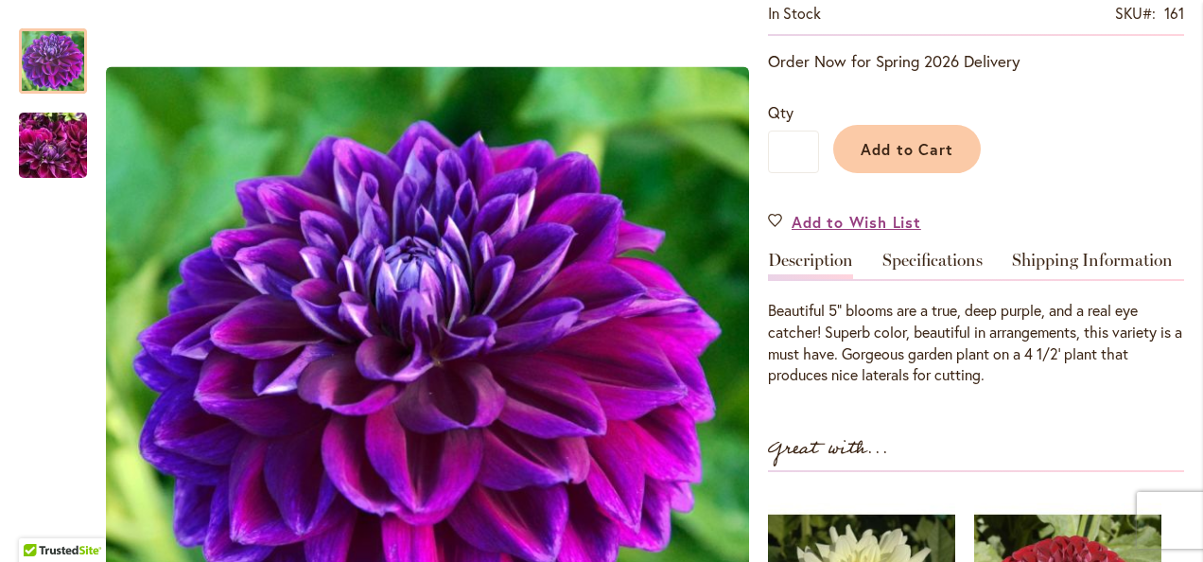
scroll to position [284, 0]
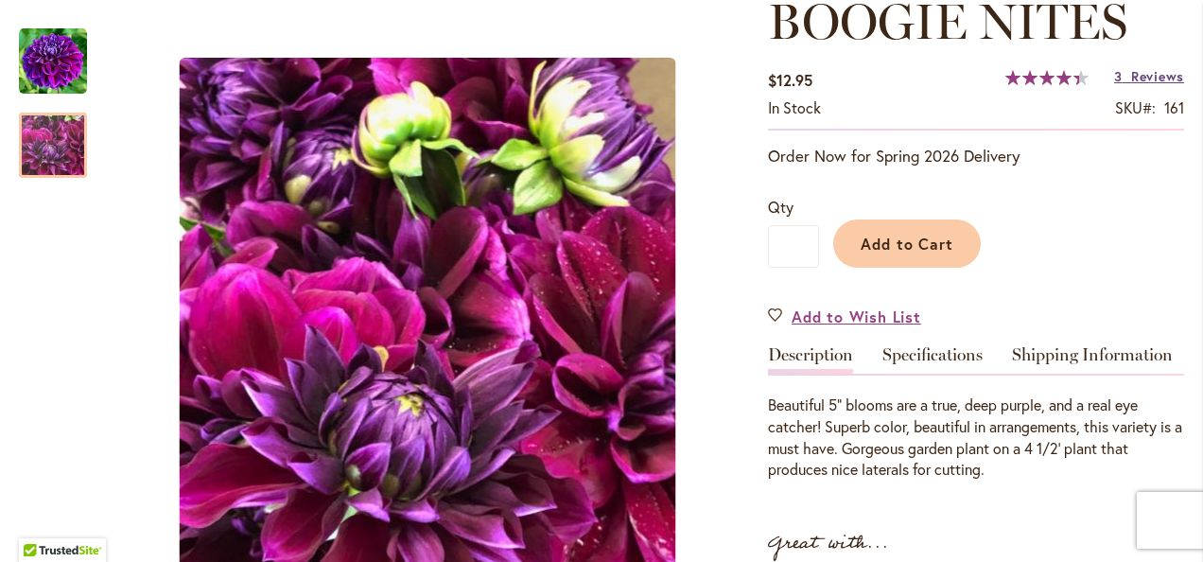
click at [1156, 70] on span "Reviews" at bounding box center [1157, 76] width 53 height 18
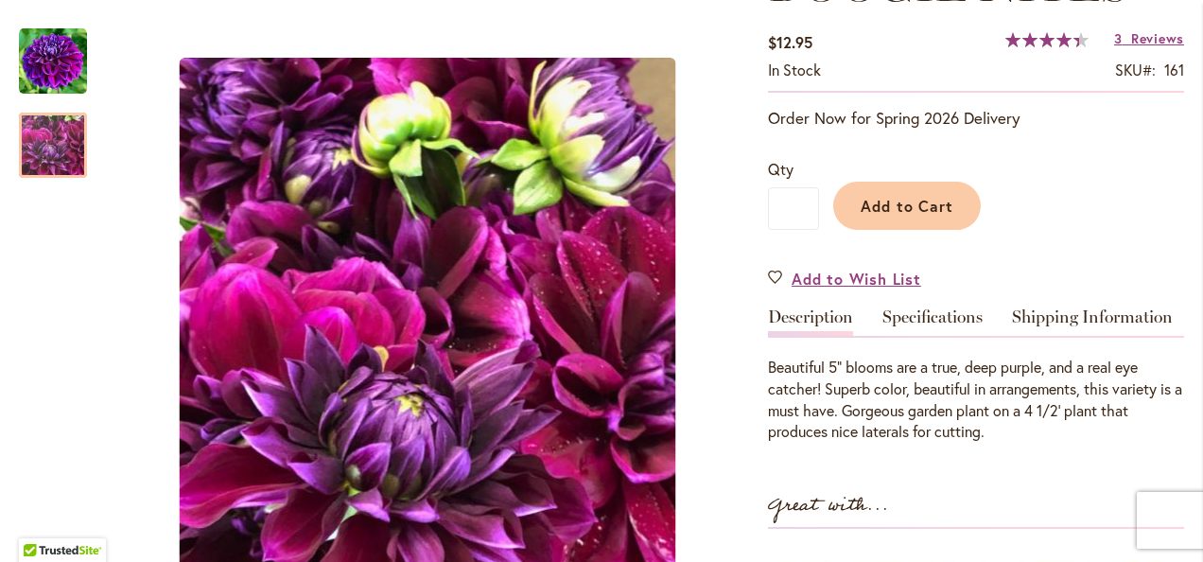
scroll to position [293, 0]
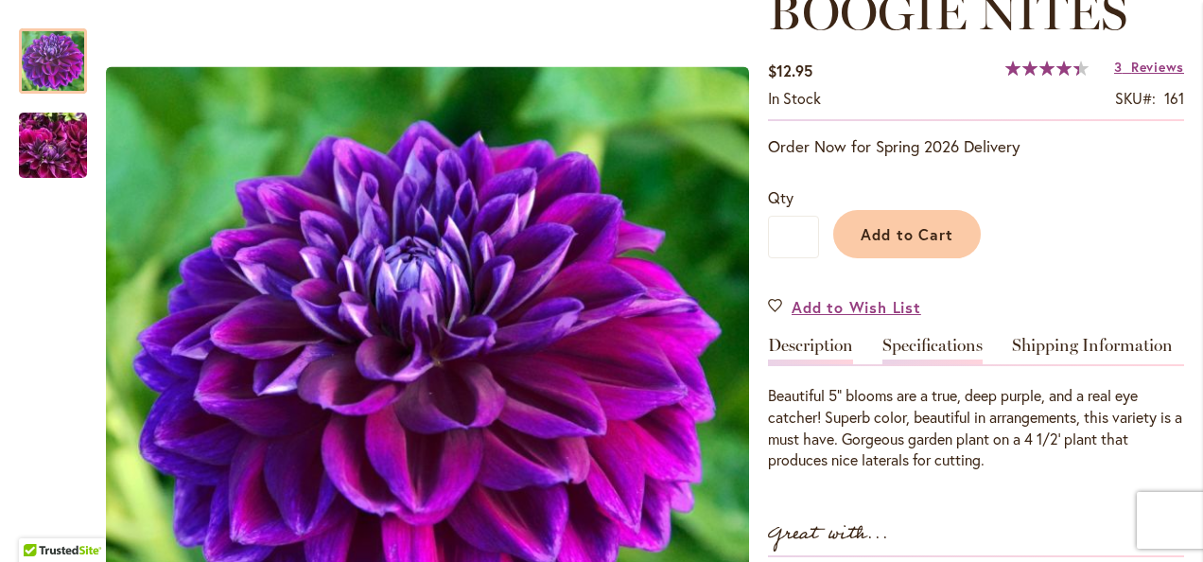
click at [939, 346] on link "Specifications" at bounding box center [933, 350] width 100 height 27
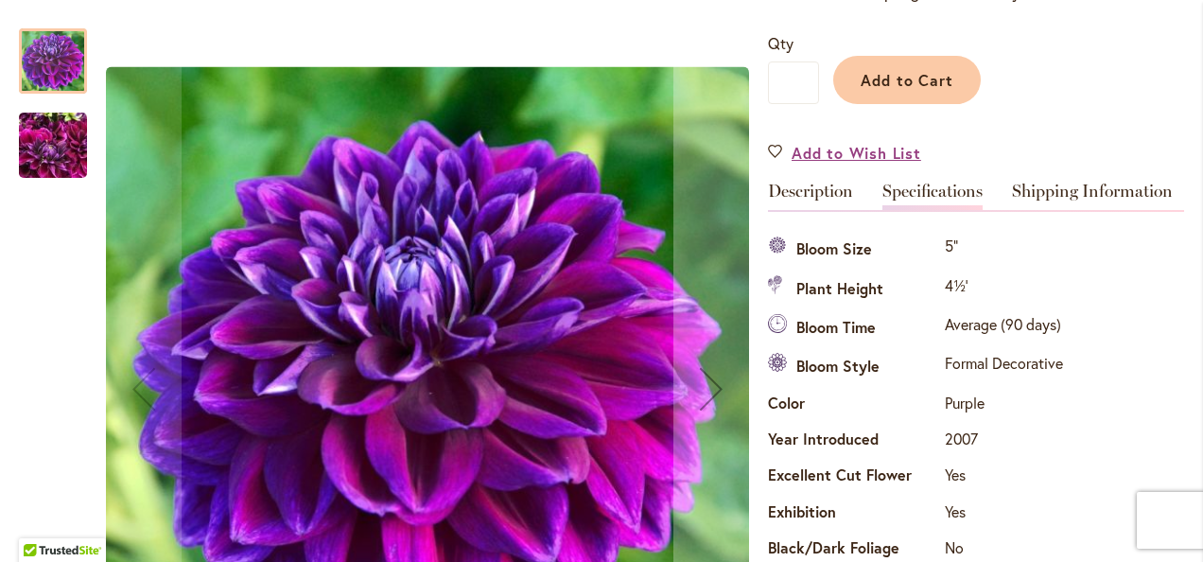
scroll to position [440, 0]
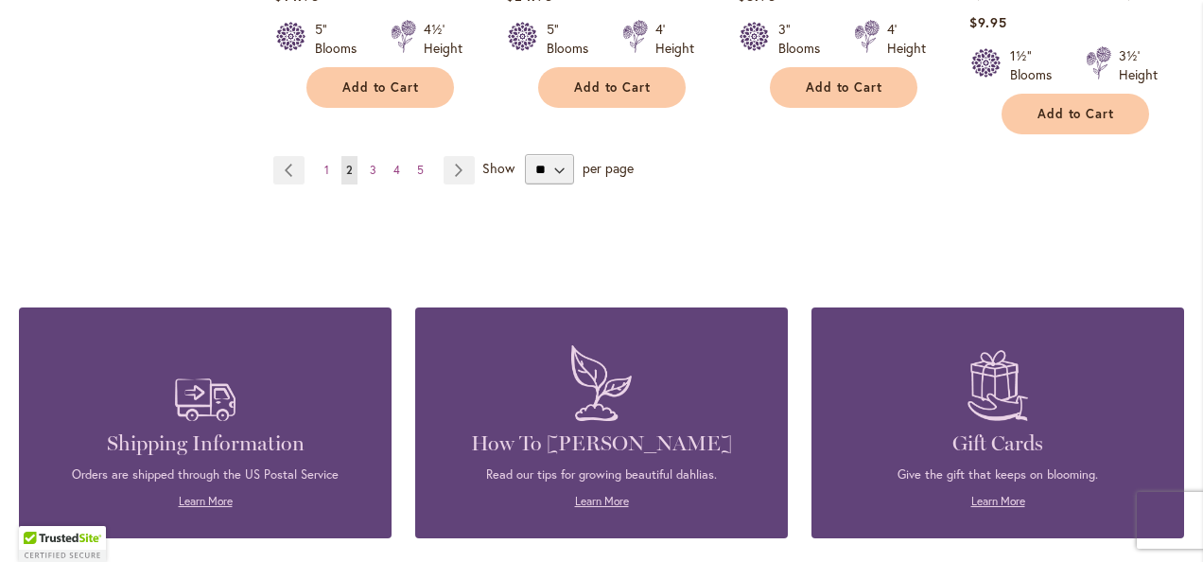
scroll to position [1941, 0]
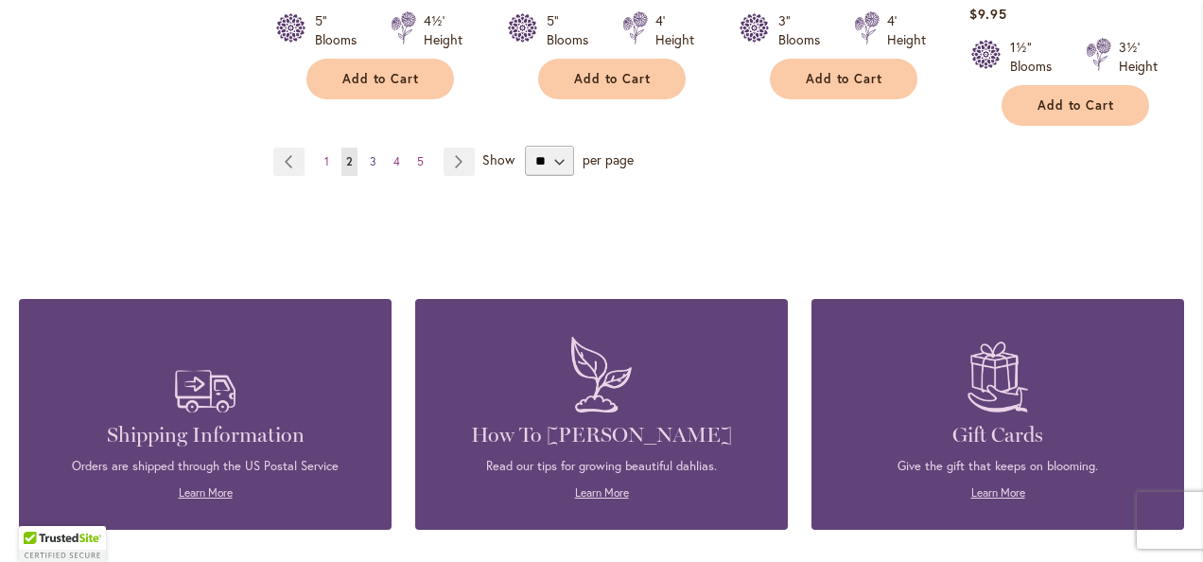
click at [370, 154] on span "3" at bounding box center [373, 161] width 7 height 14
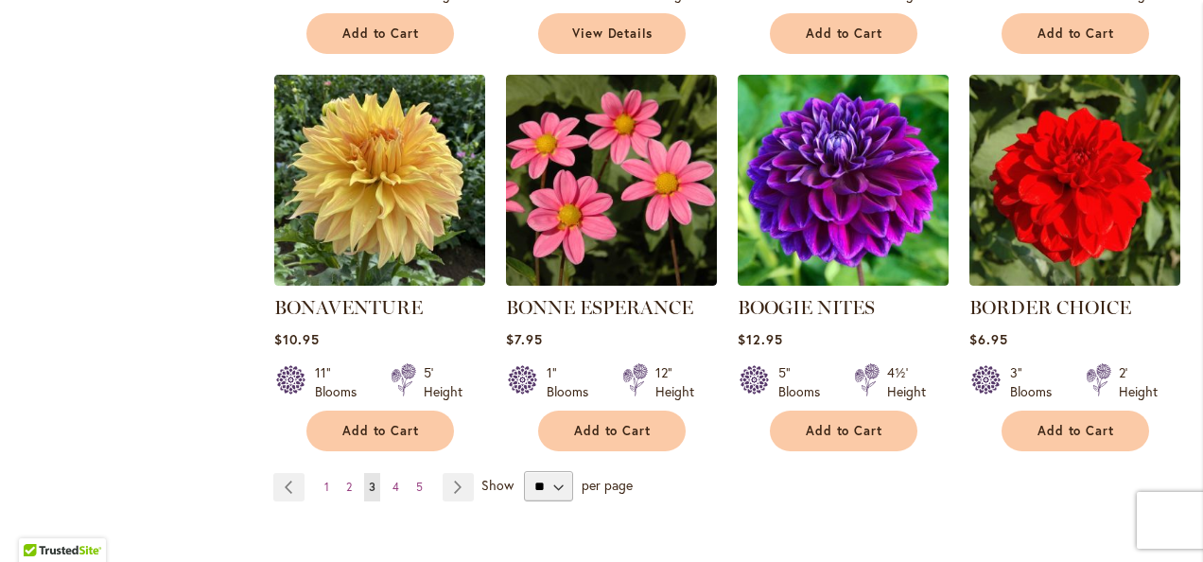
scroll to position [1608, 0]
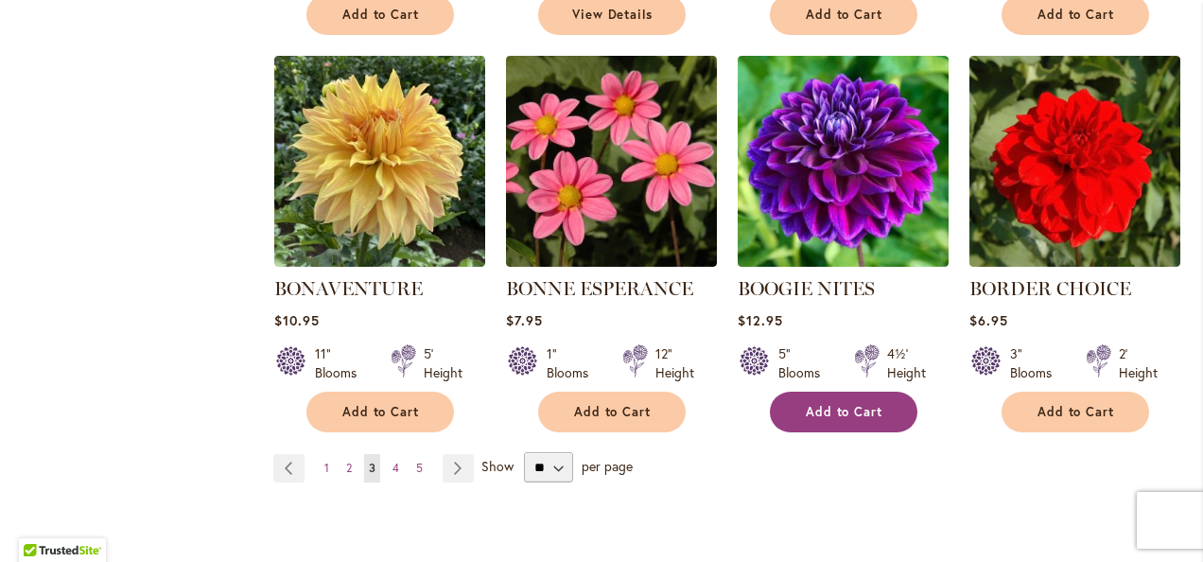
click at [868, 399] on button "Add to Cart" at bounding box center [844, 412] width 148 height 41
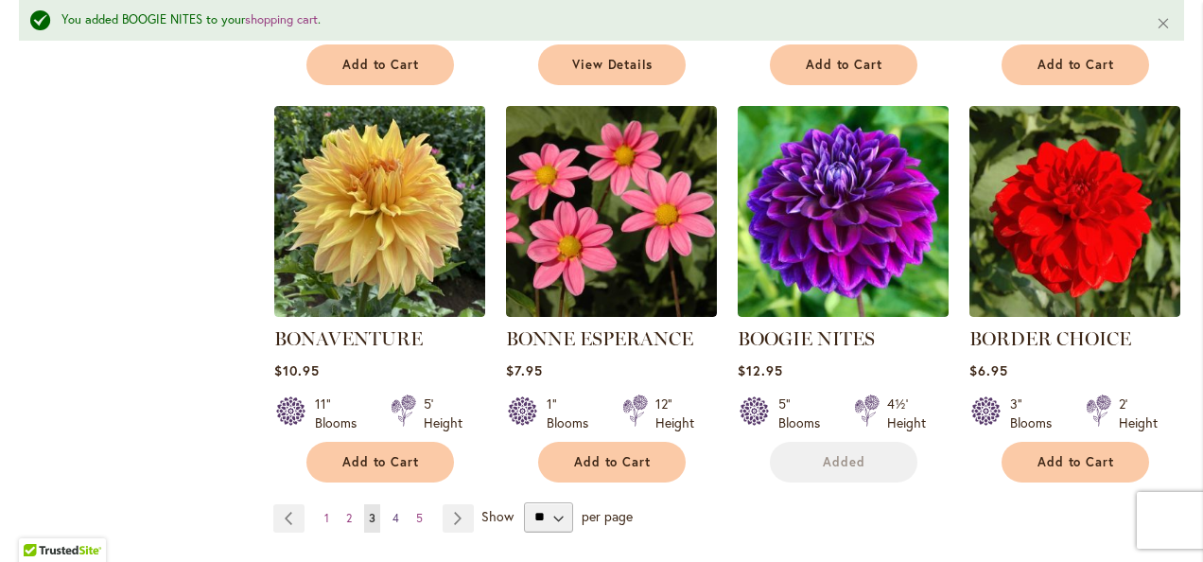
scroll to position [1657, 0]
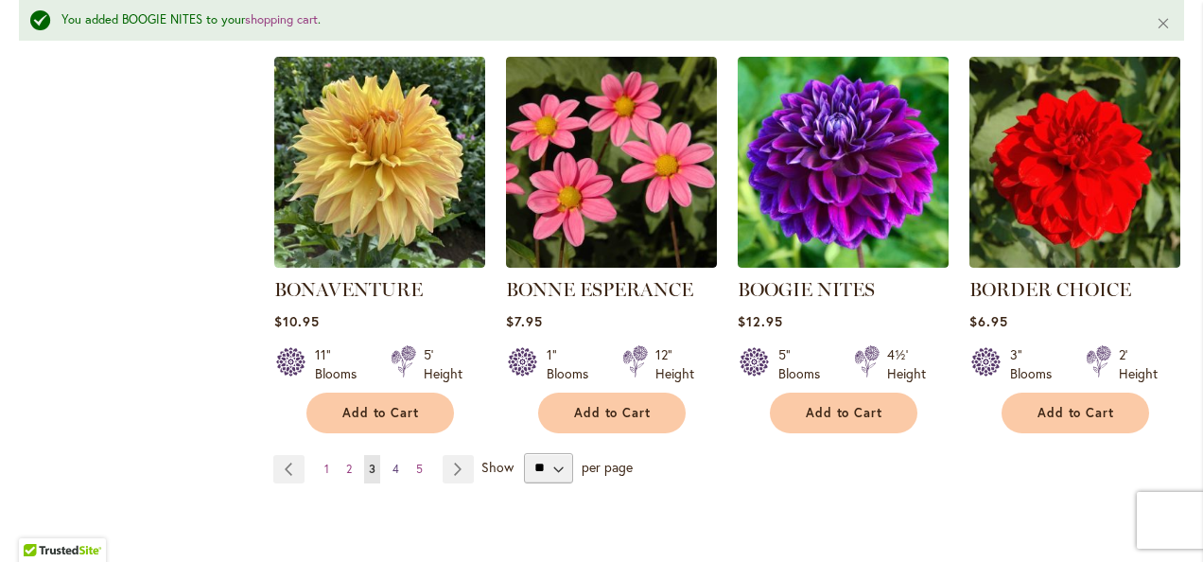
click at [396, 462] on span "4" at bounding box center [396, 469] width 7 height 14
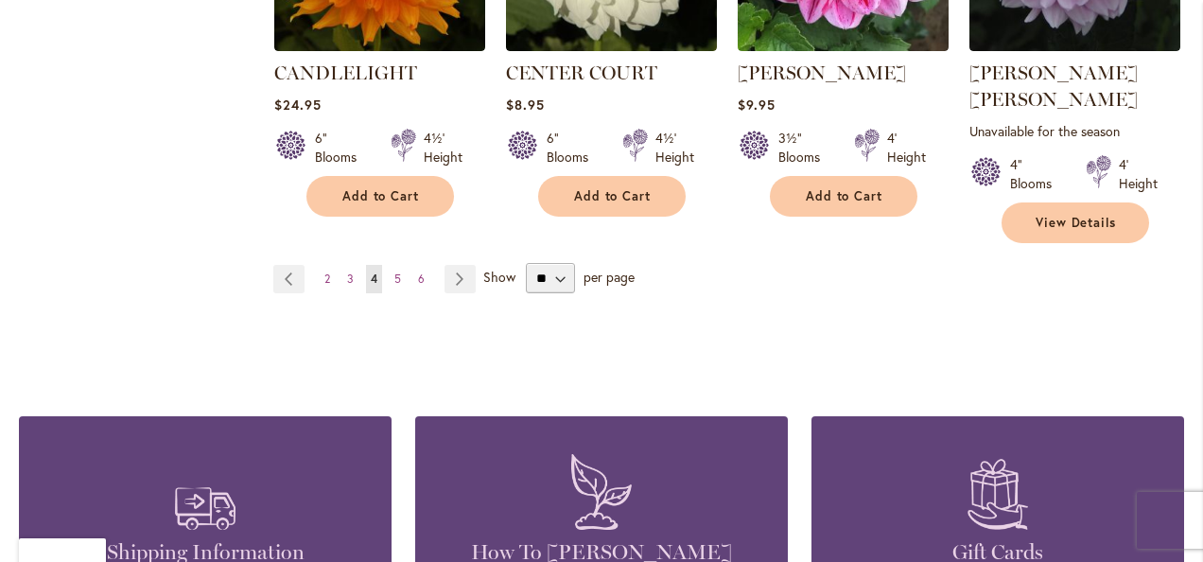
scroll to position [1892, 0]
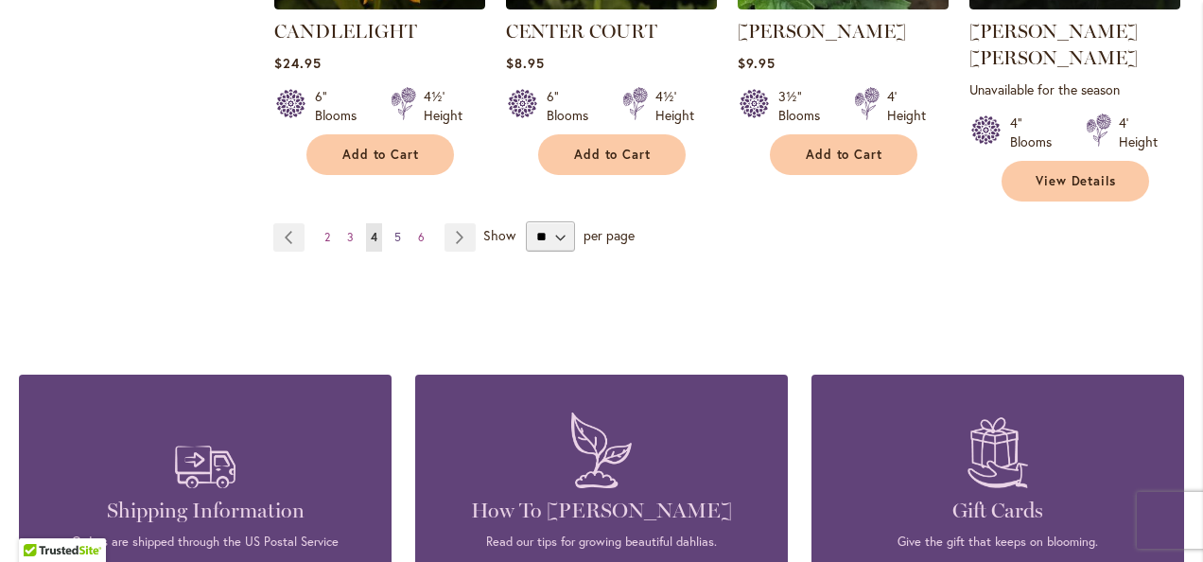
click at [396, 230] on span "5" at bounding box center [397, 237] width 7 height 14
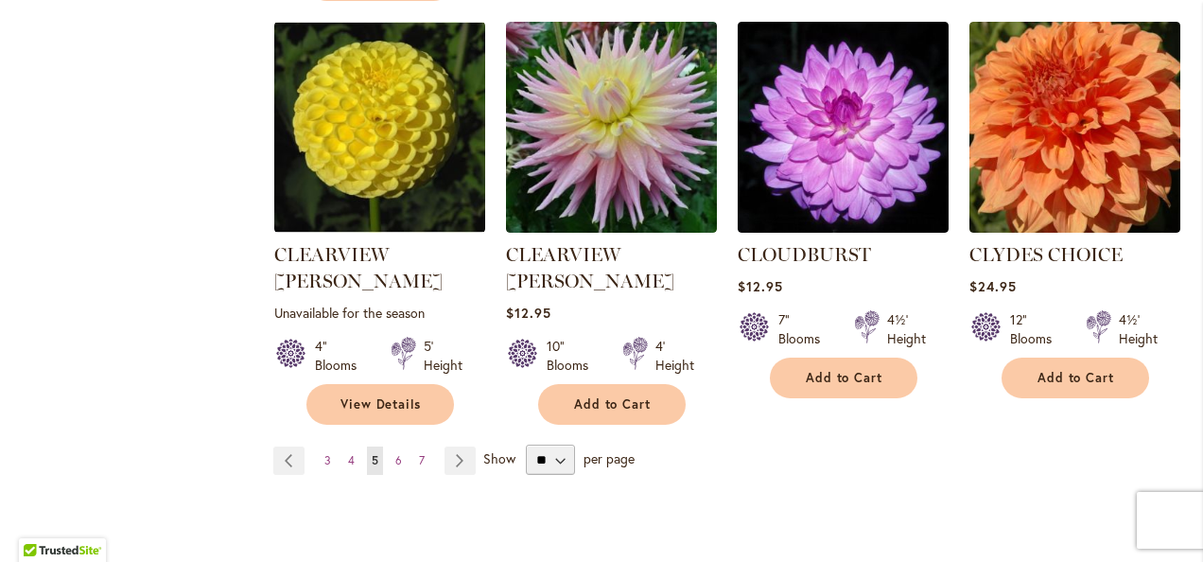
scroll to position [1797, 0]
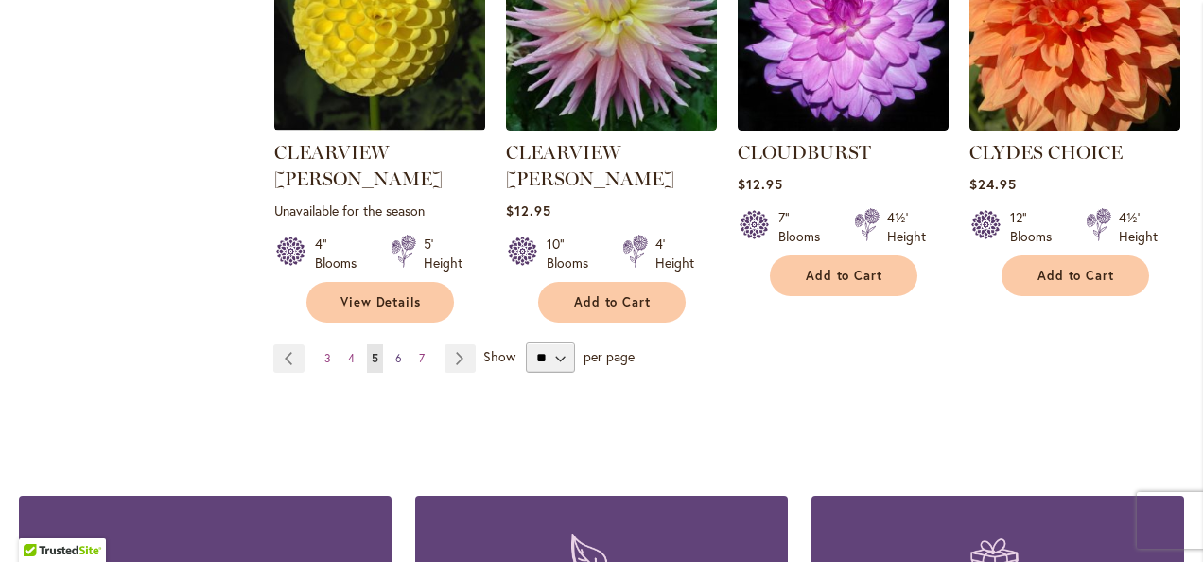
click at [395, 351] on span "6" at bounding box center [398, 358] width 7 height 14
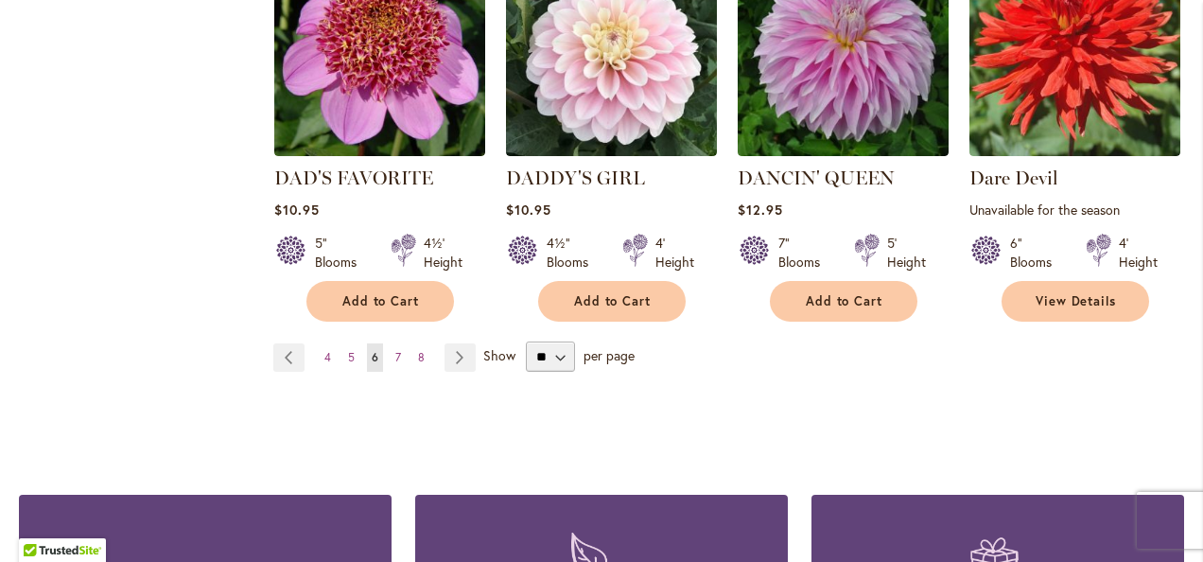
scroll to position [1833, 0]
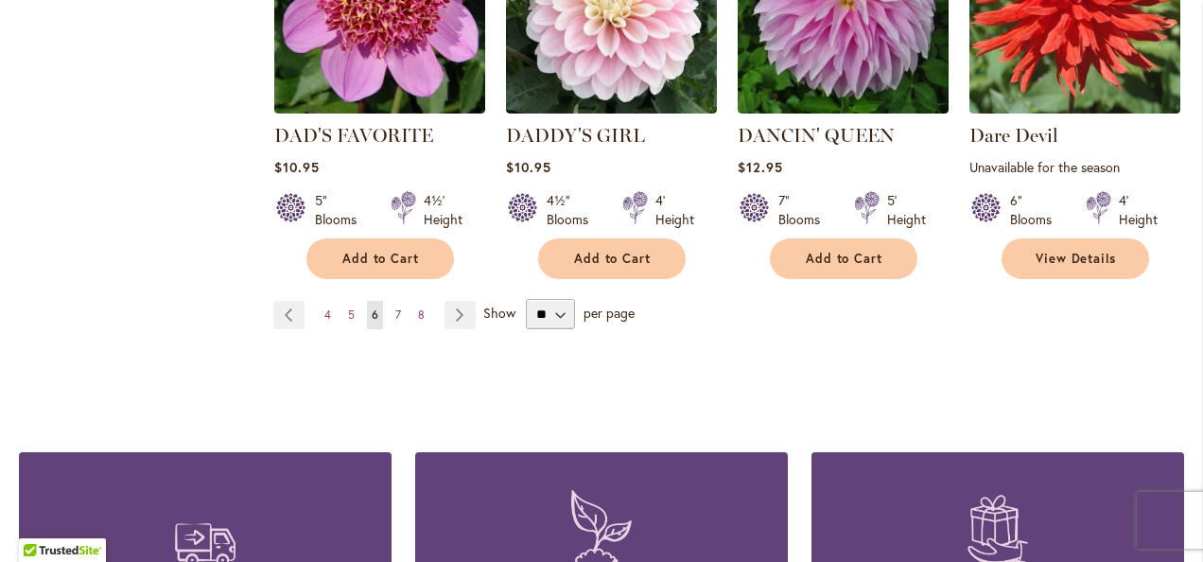
click at [395, 307] on span "7" at bounding box center [398, 314] width 6 height 14
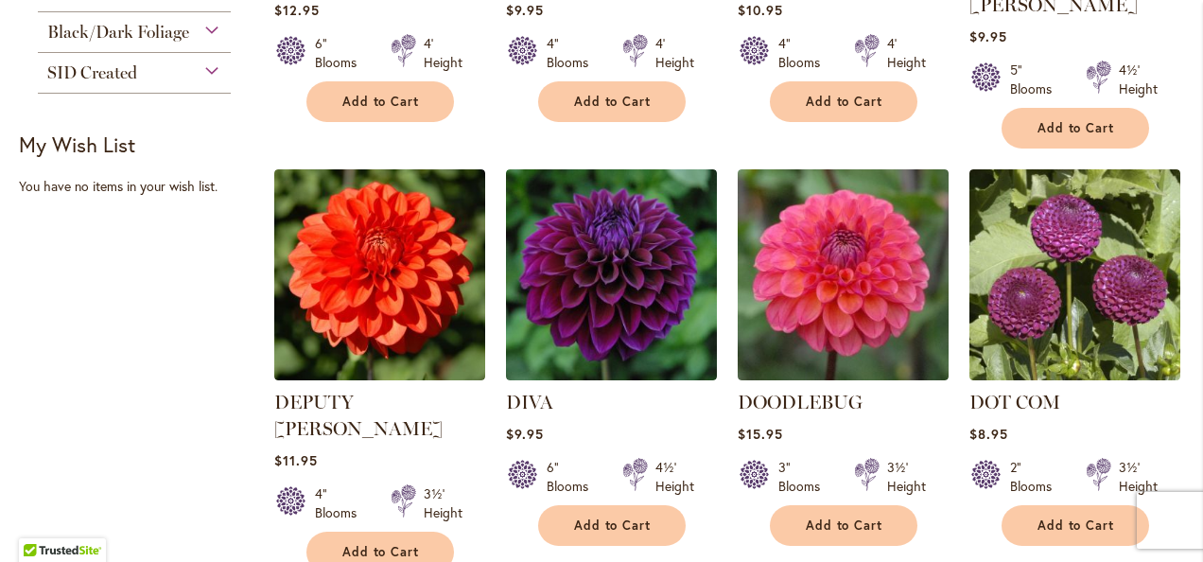
scroll to position [757, 0]
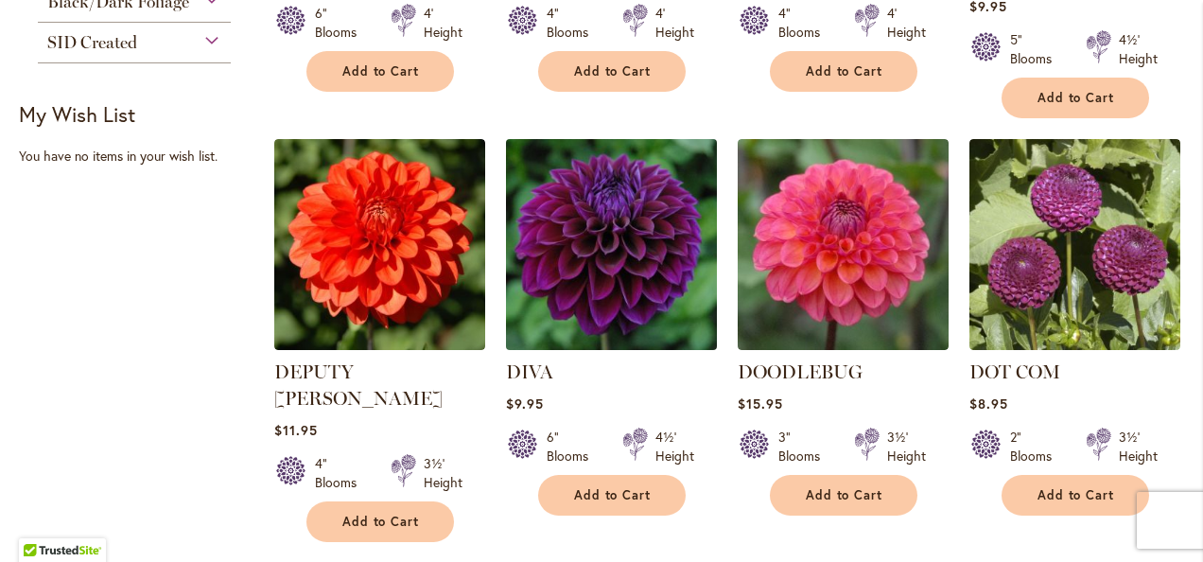
click at [601, 247] on img at bounding box center [610, 244] width 221 height 221
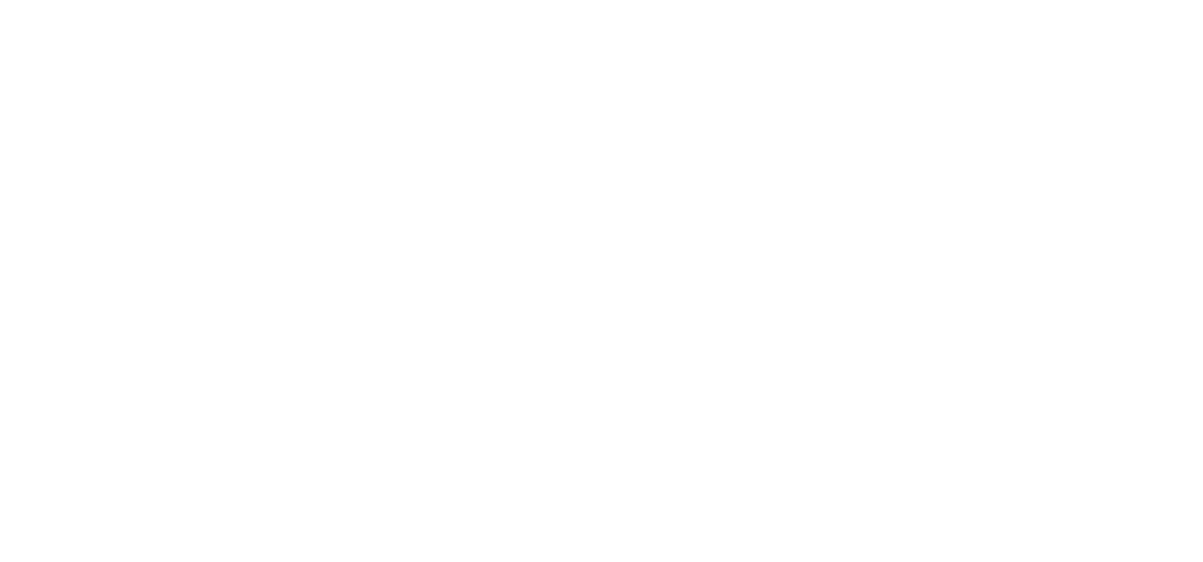
click at [607, 242] on body at bounding box center [601, 281] width 1203 height 562
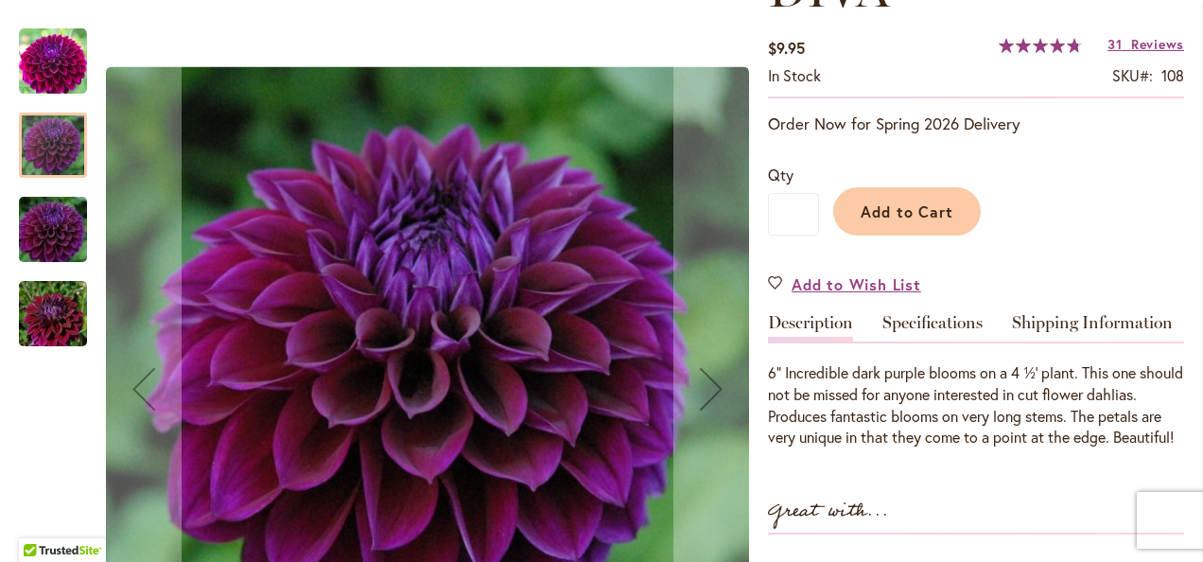
scroll to position [378, 0]
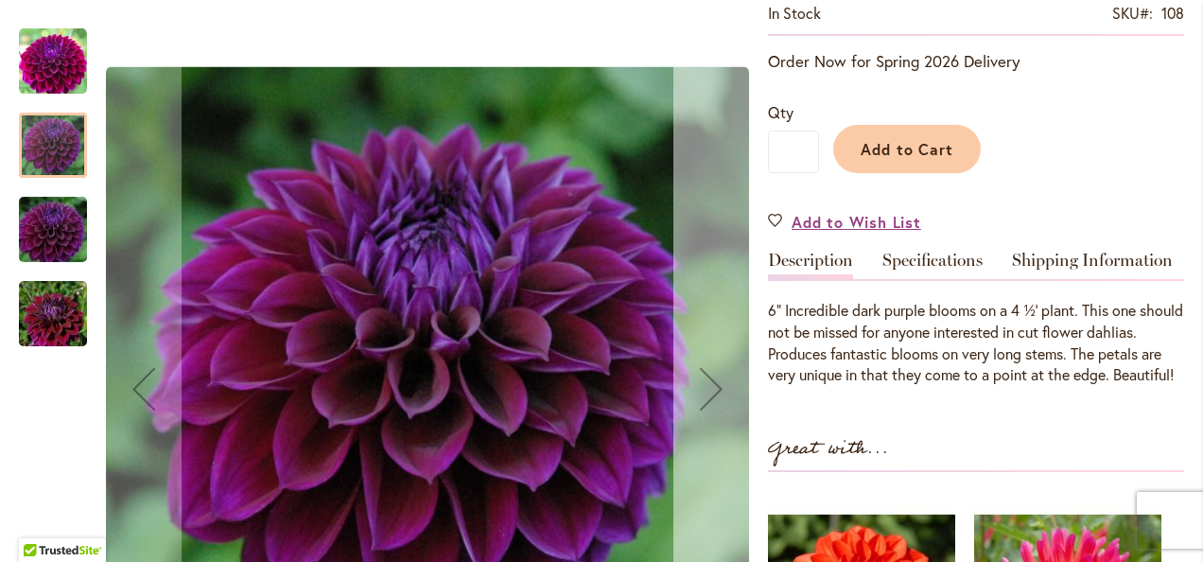
click at [715, 377] on div "Next" at bounding box center [712, 389] width 76 height 76
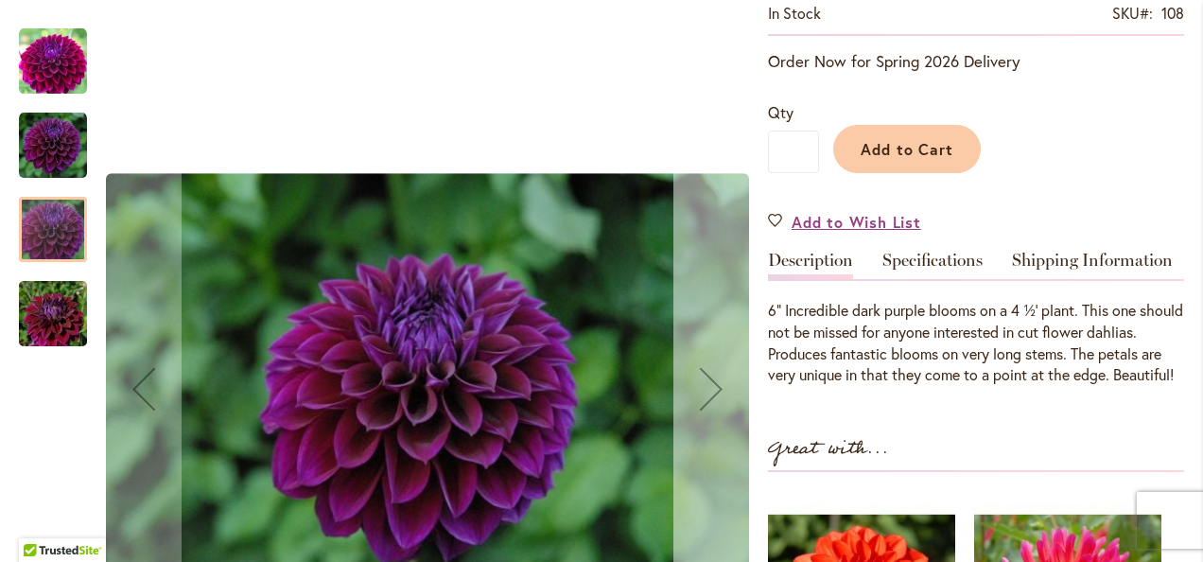
click at [705, 388] on div "Next" at bounding box center [712, 389] width 76 height 76
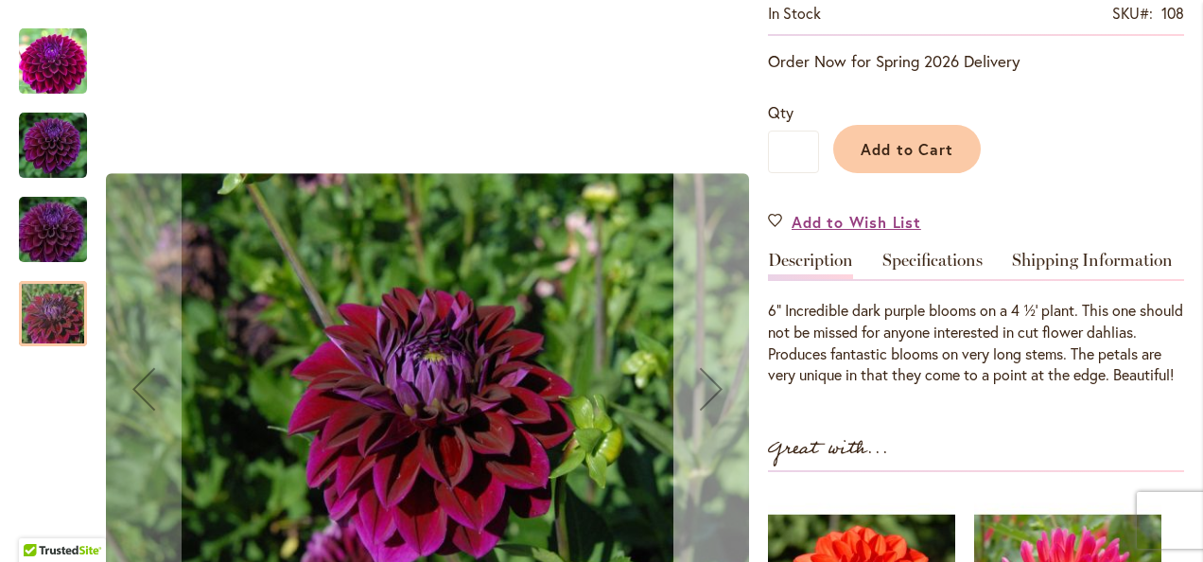
click at [705, 388] on div "Next" at bounding box center [712, 389] width 76 height 76
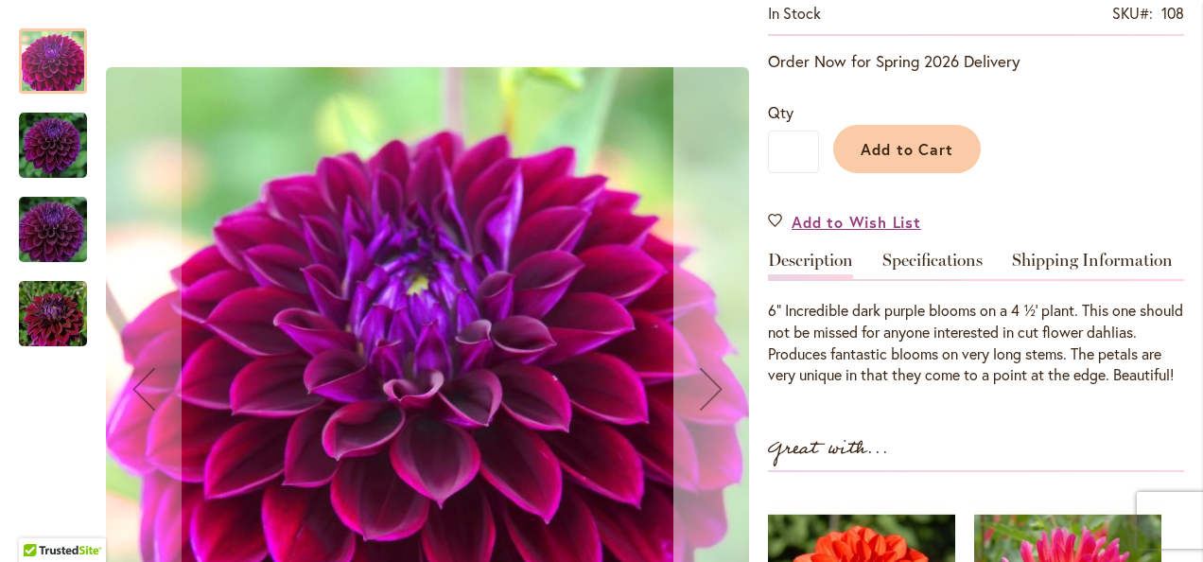
click at [702, 386] on div "Next" at bounding box center [712, 389] width 76 height 76
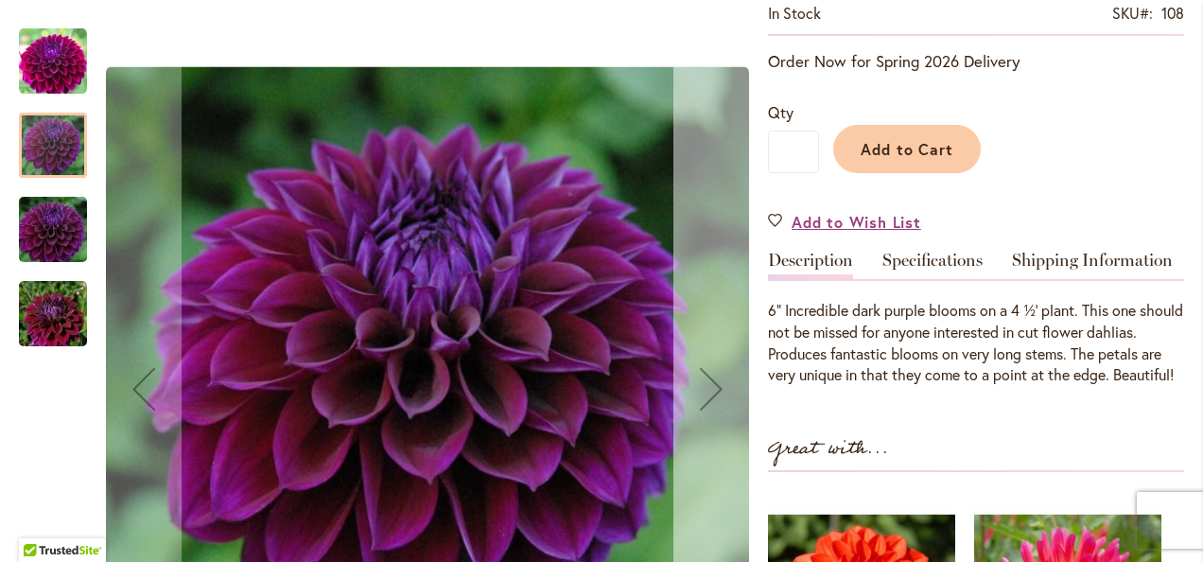
click at [702, 386] on div "Next" at bounding box center [712, 389] width 76 height 76
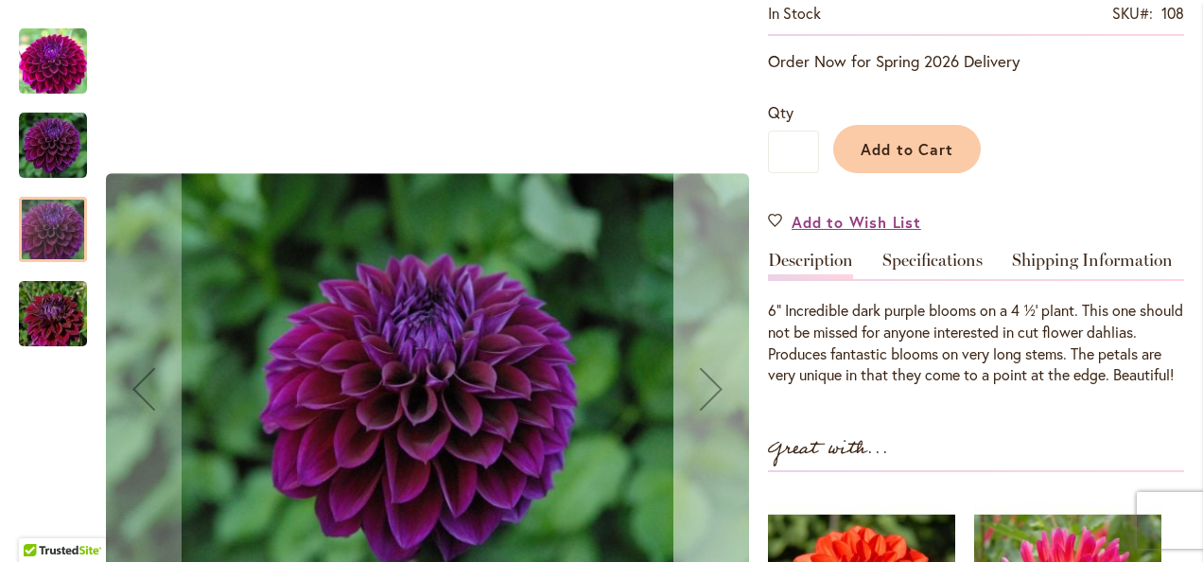
click at [702, 386] on div "Next" at bounding box center [712, 389] width 76 height 76
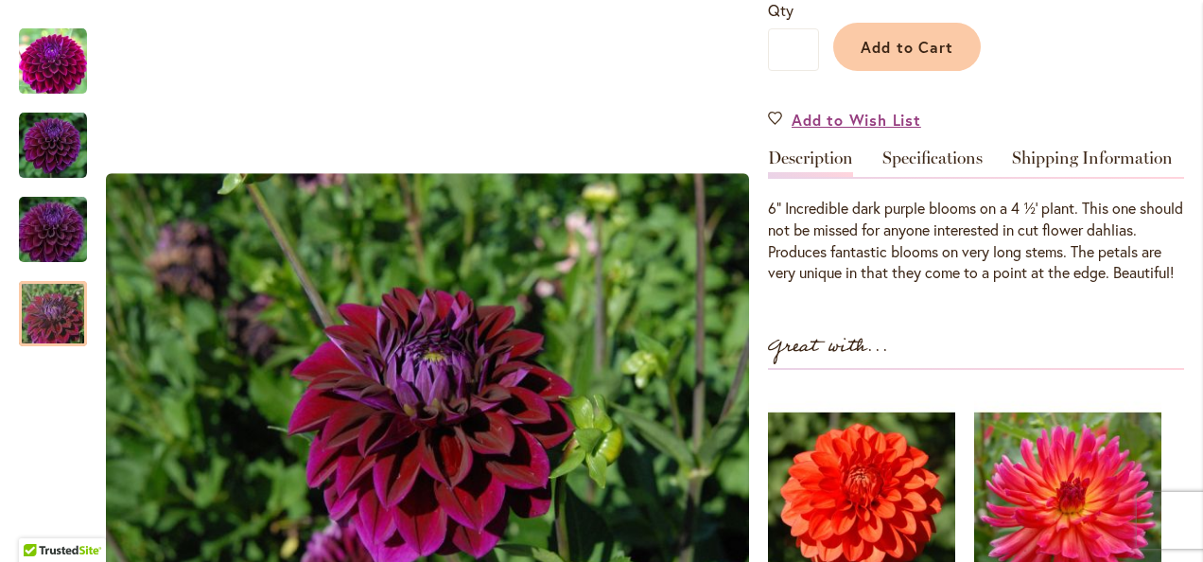
scroll to position [473, 0]
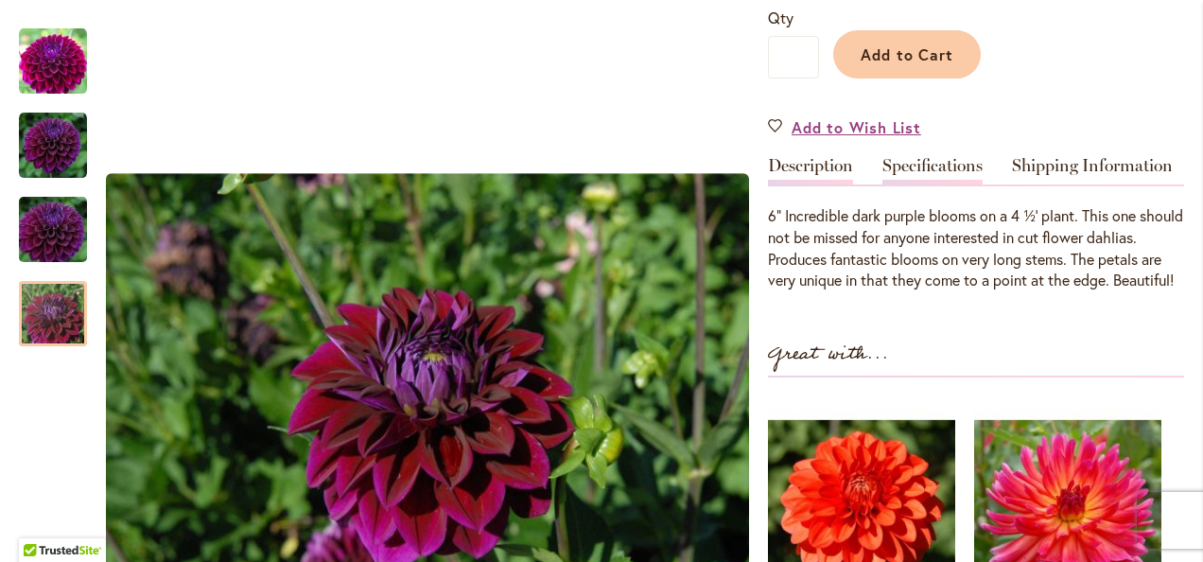
click at [943, 171] on link "Specifications" at bounding box center [933, 170] width 100 height 27
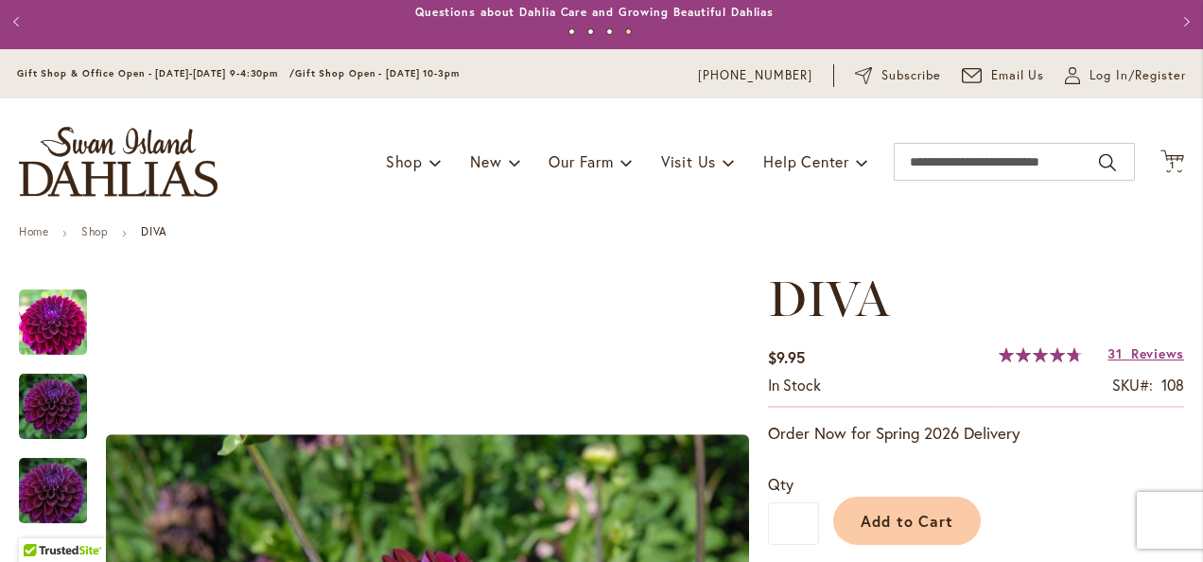
scroll to position [0, 0]
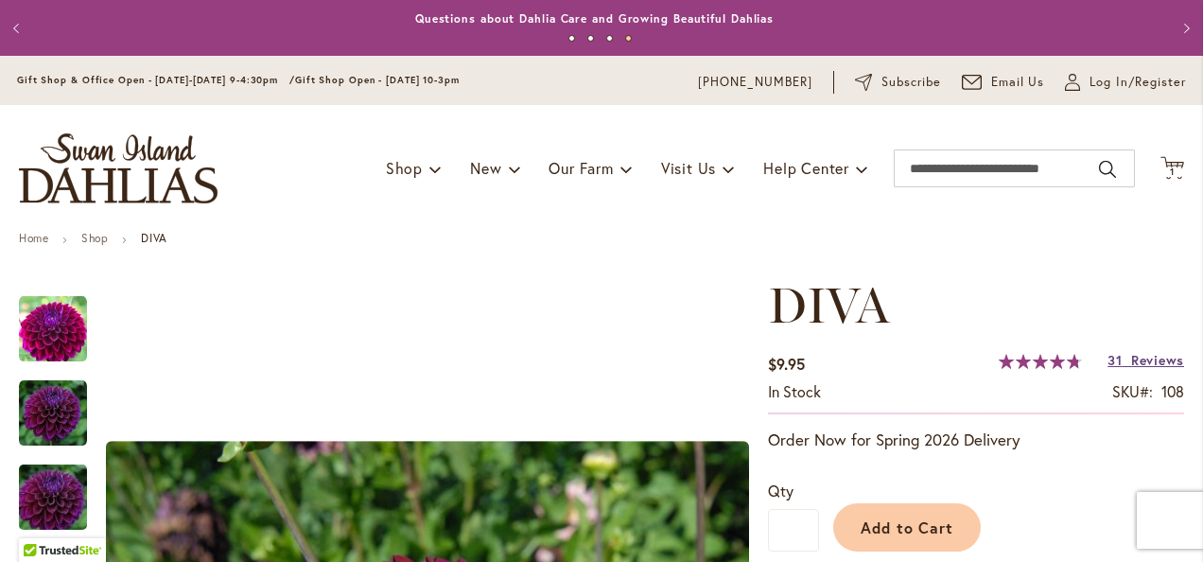
click at [1142, 361] on span "Reviews" at bounding box center [1157, 360] width 53 height 18
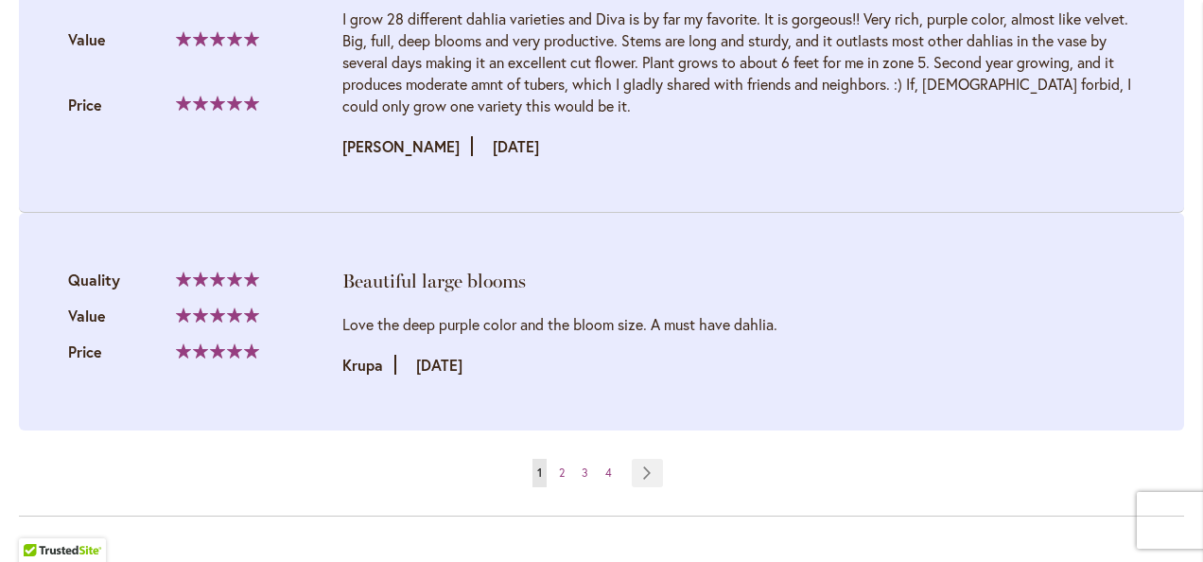
scroll to position [4458, 0]
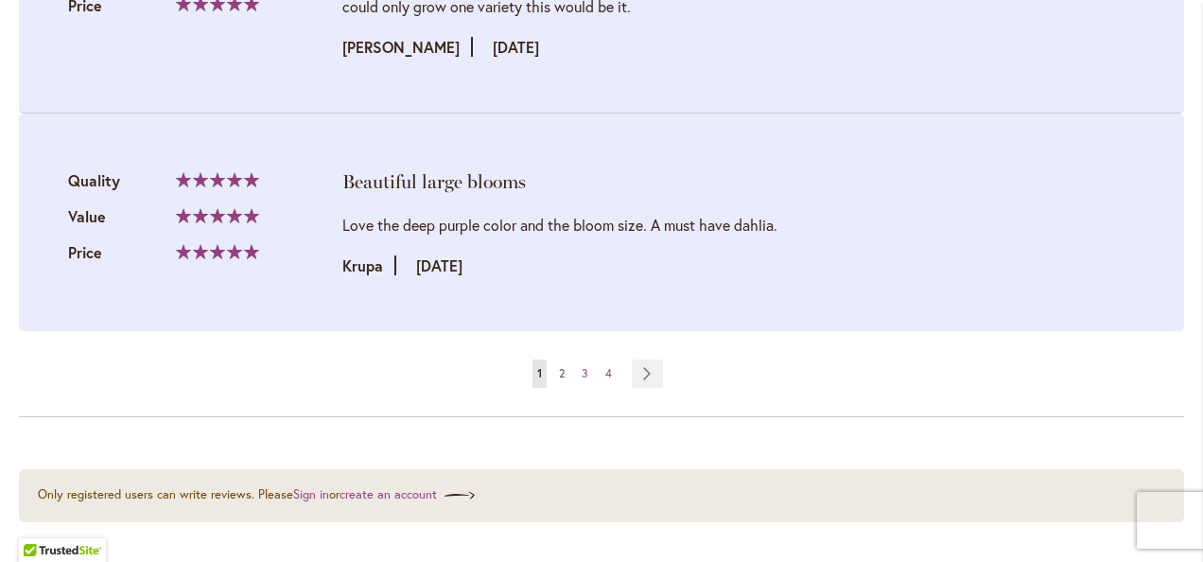
click at [559, 366] on span "2" at bounding box center [562, 373] width 6 height 14
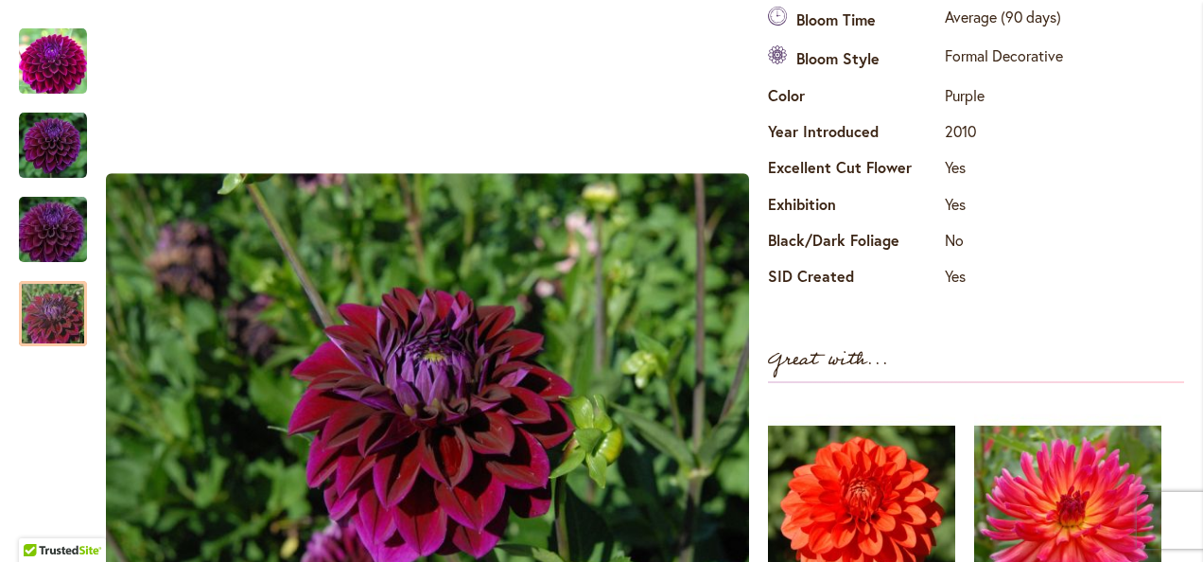
scroll to position [757, 0]
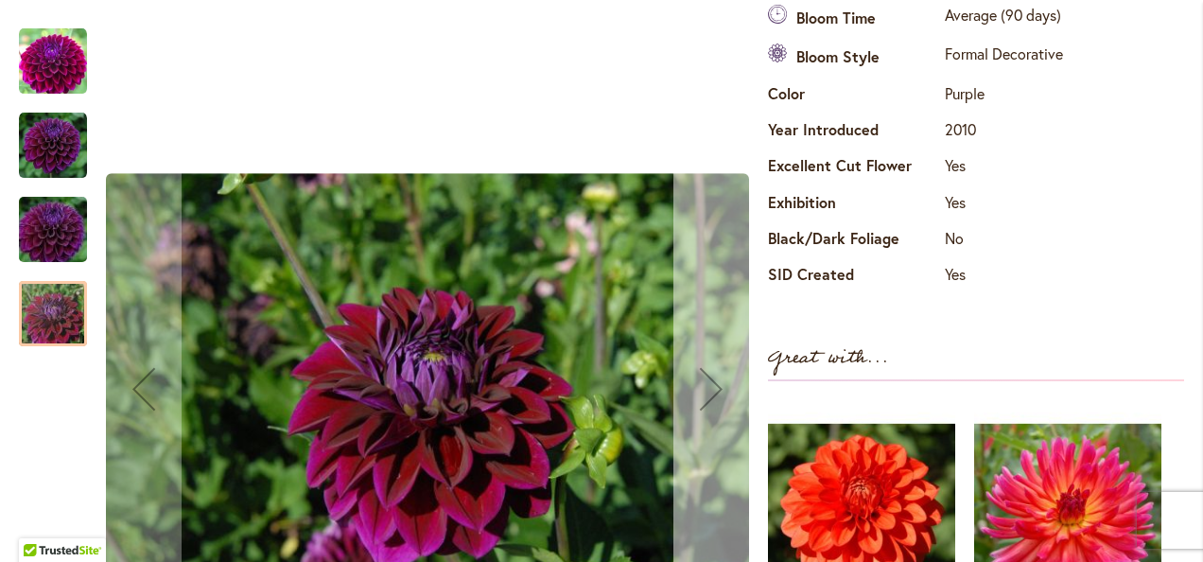
click at [715, 384] on div "Next" at bounding box center [712, 389] width 76 height 76
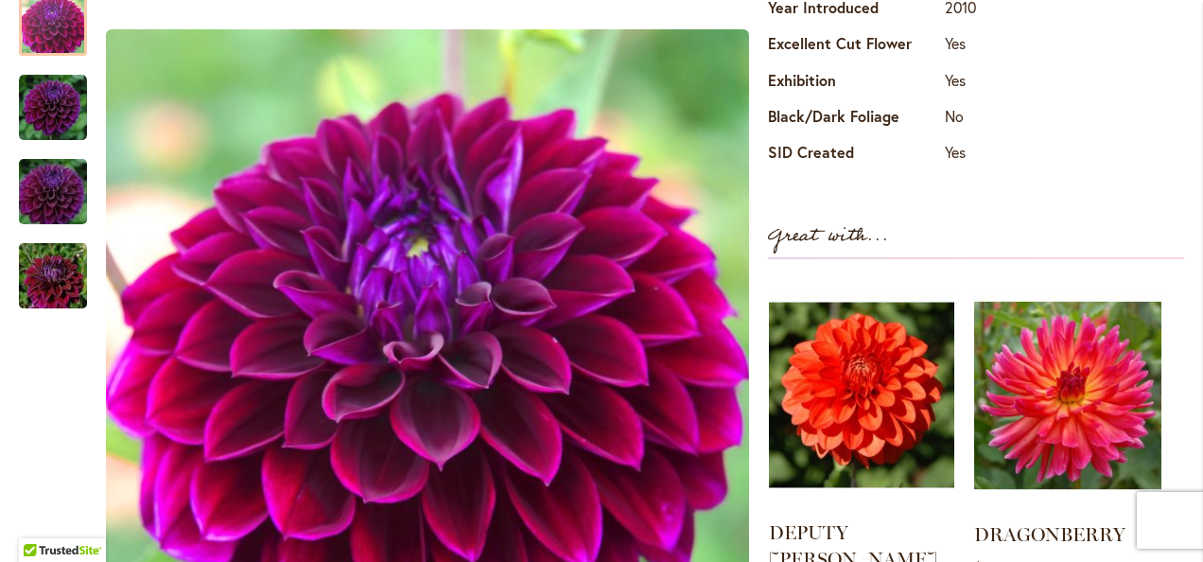
scroll to position [851, 0]
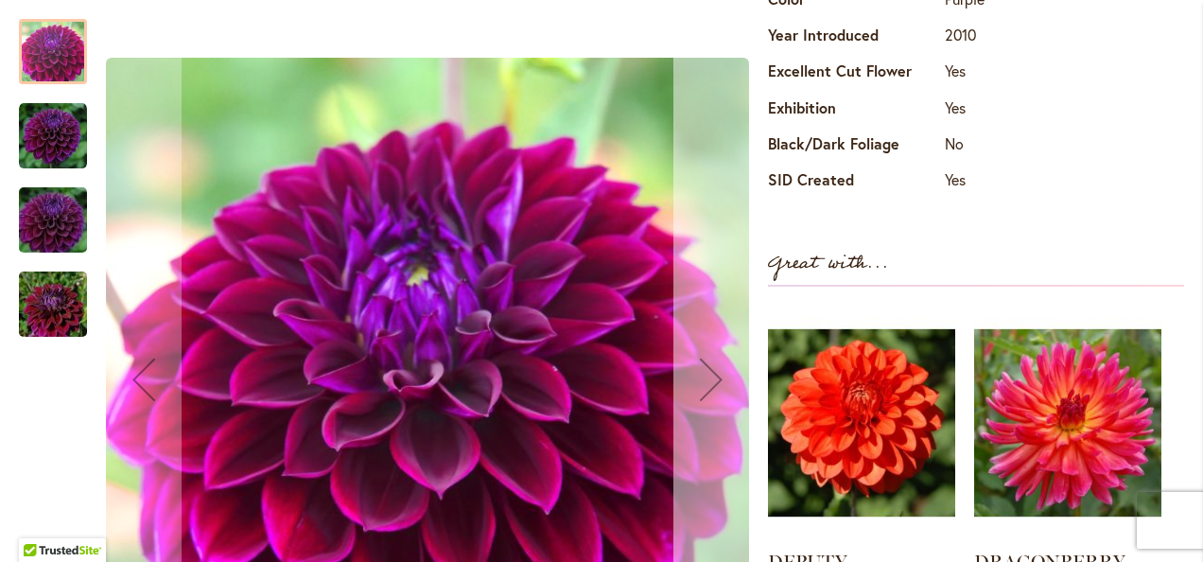
click at [717, 347] on div "Next" at bounding box center [712, 380] width 76 height 76
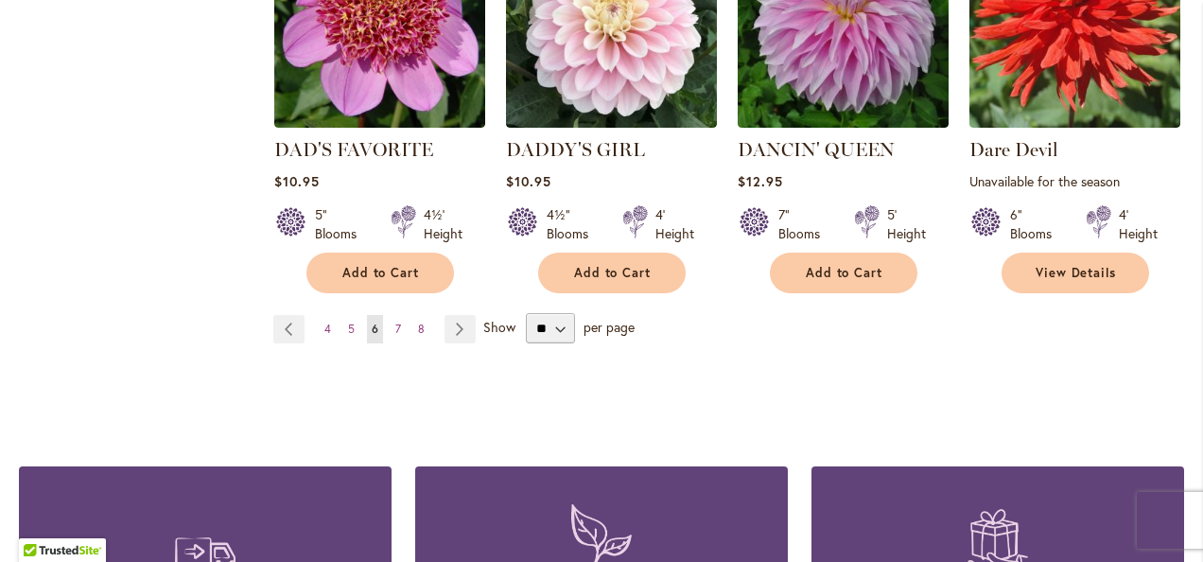
scroll to position [1892, 0]
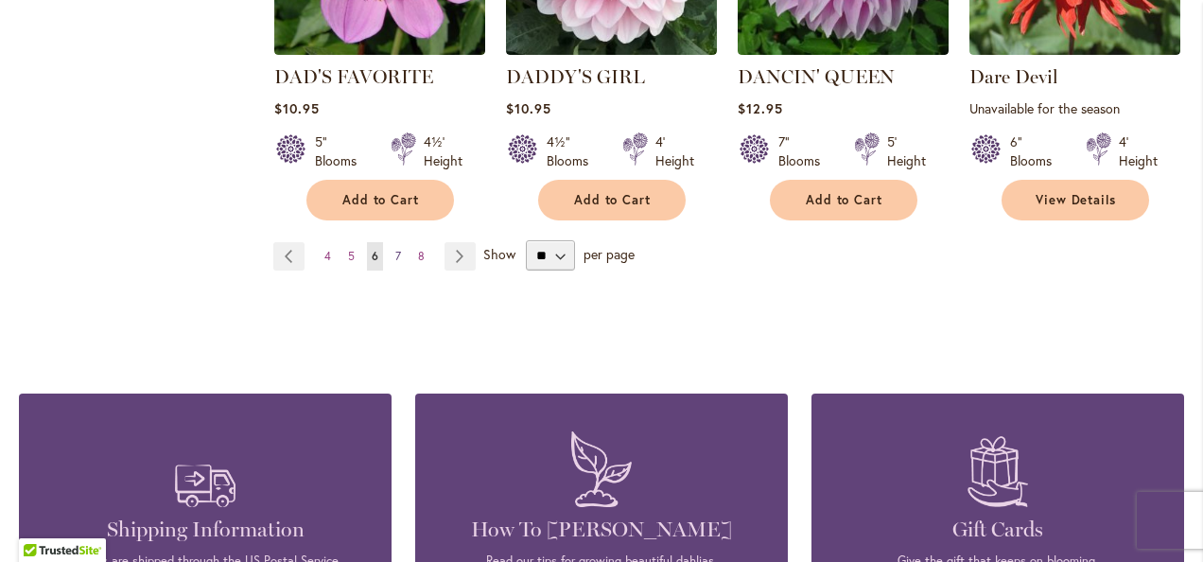
click at [392, 242] on link "Page 7" at bounding box center [398, 256] width 15 height 28
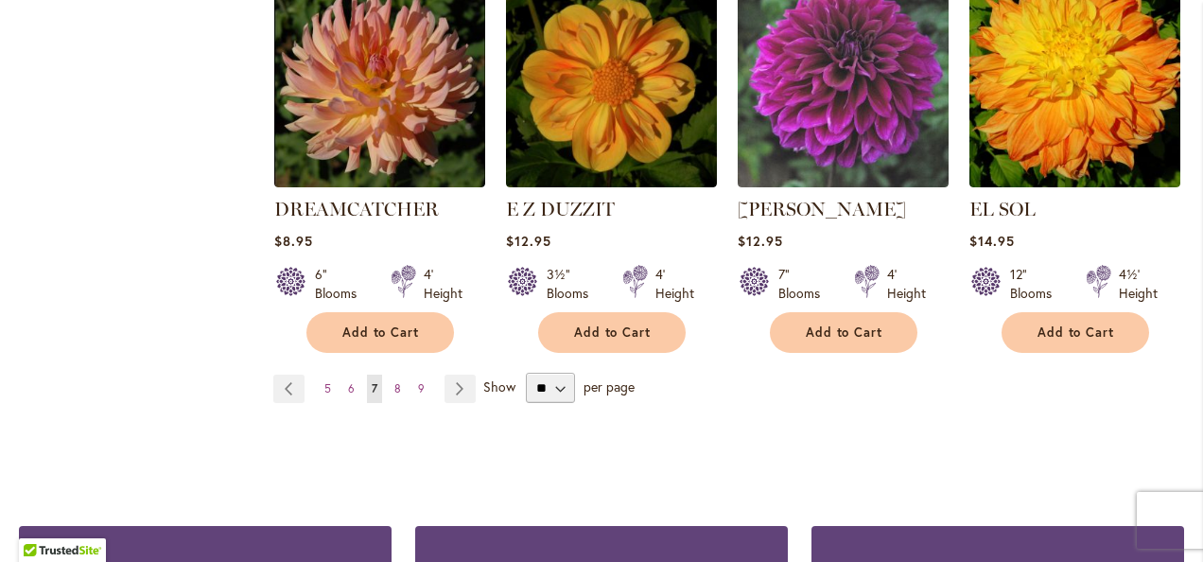
scroll to position [1797, 0]
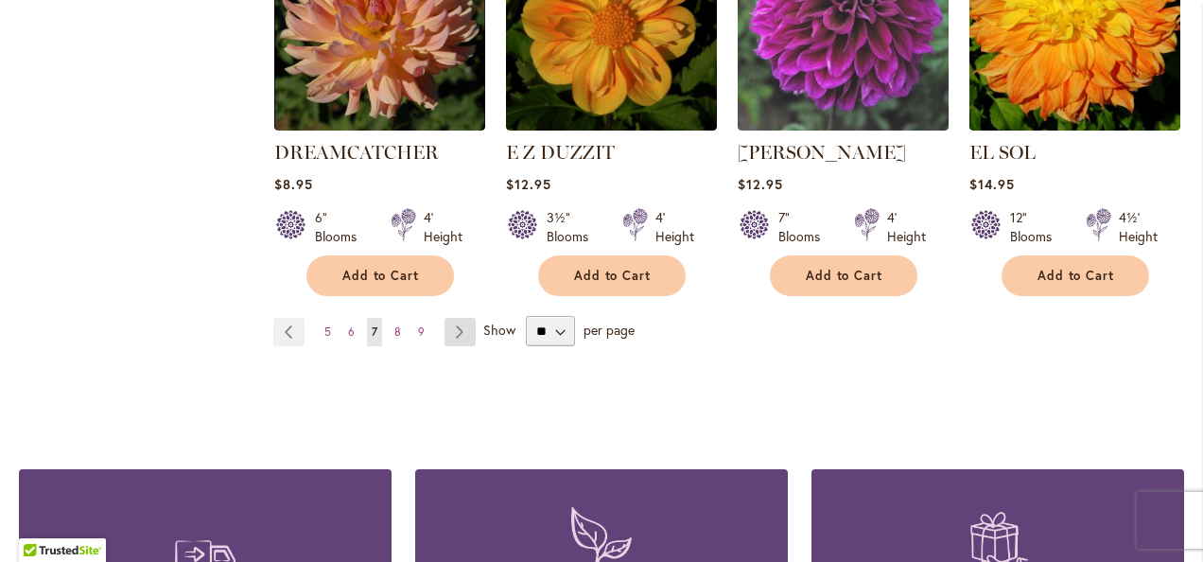
click at [462, 318] on link "Page Next" at bounding box center [460, 332] width 31 height 28
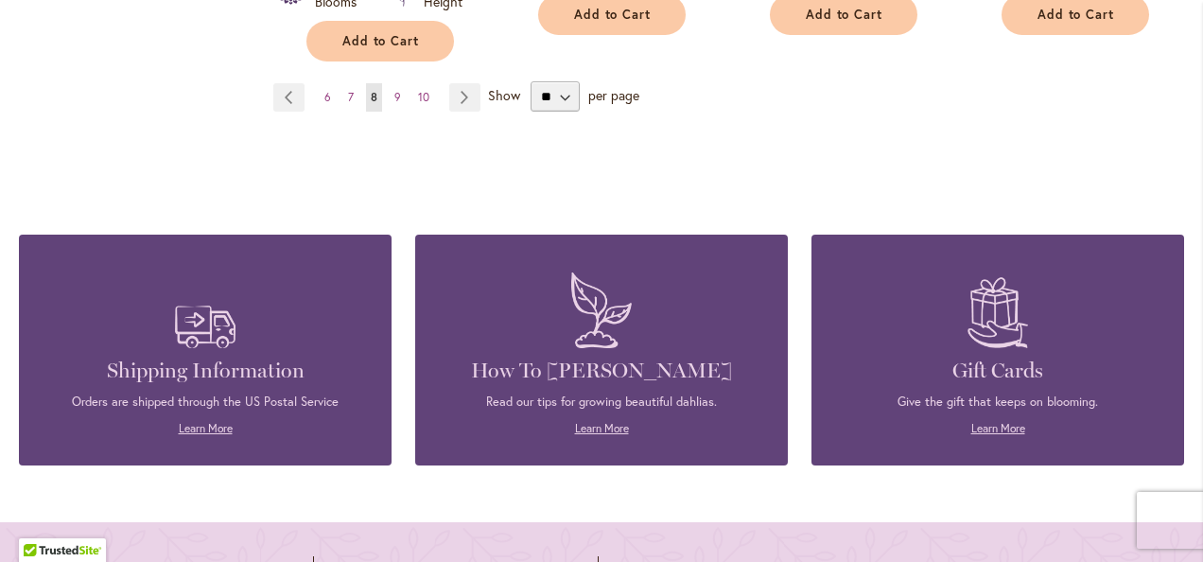
scroll to position [2081, 0]
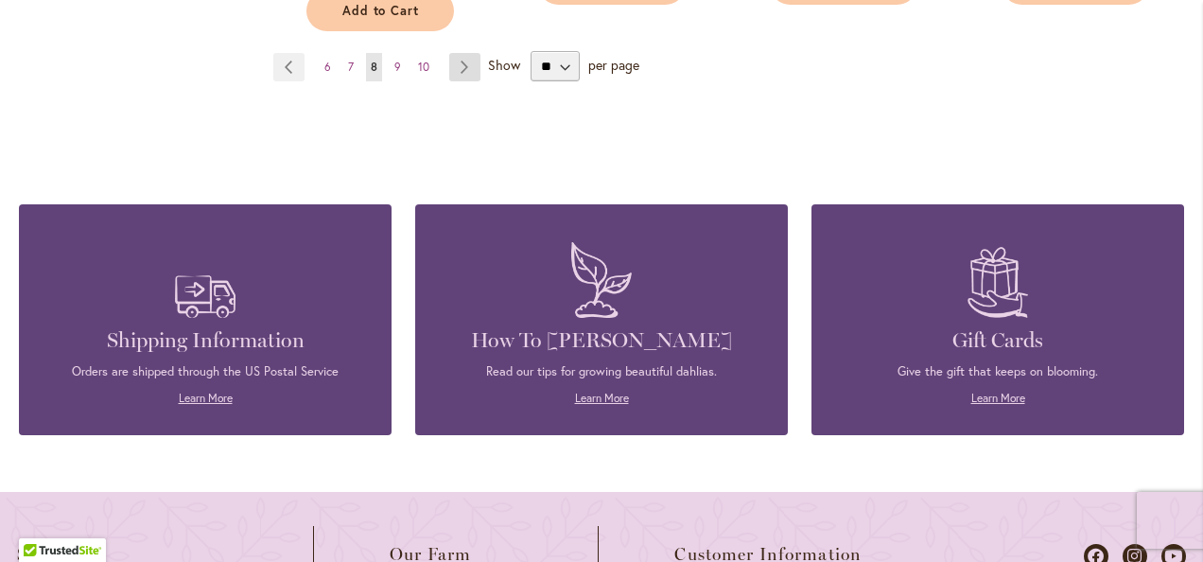
click at [460, 61] on link "Page Next" at bounding box center [464, 67] width 31 height 28
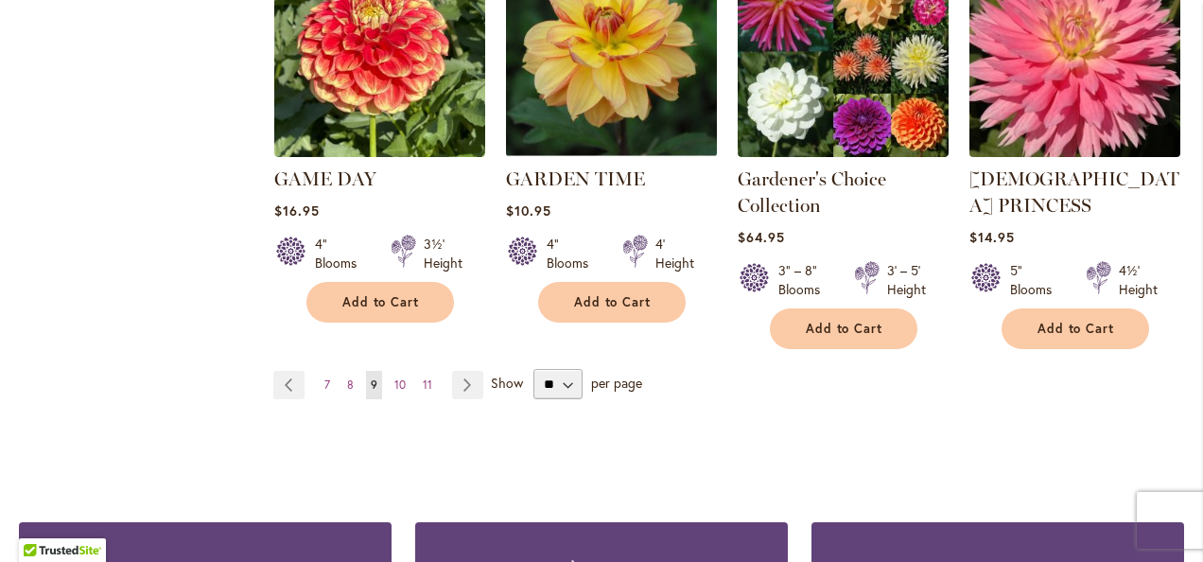
scroll to position [1892, 0]
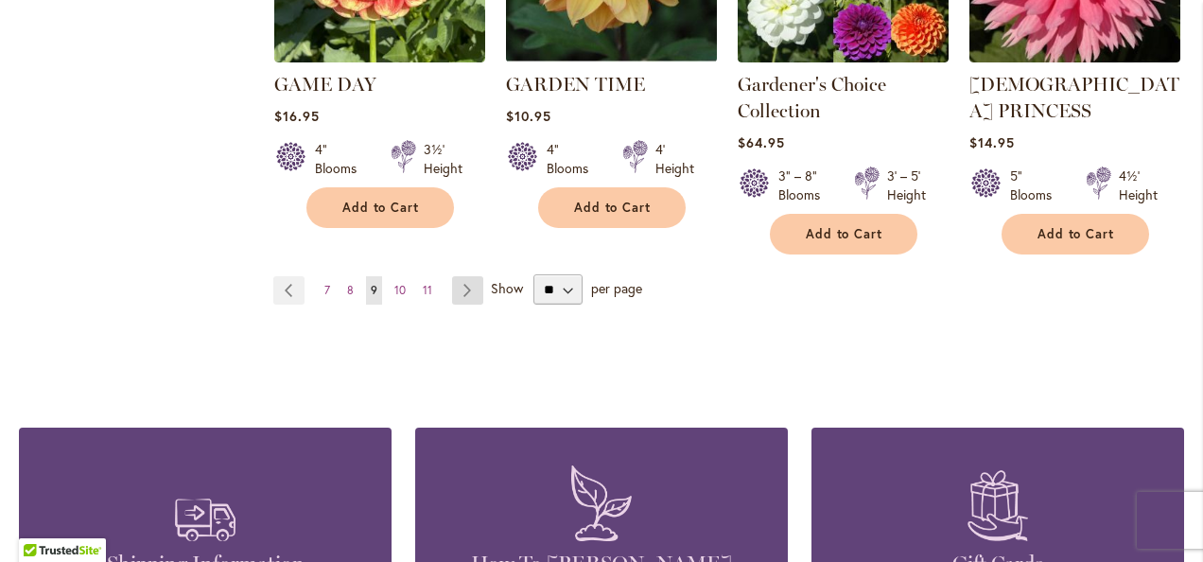
click at [468, 276] on link "Page Next" at bounding box center [467, 290] width 31 height 28
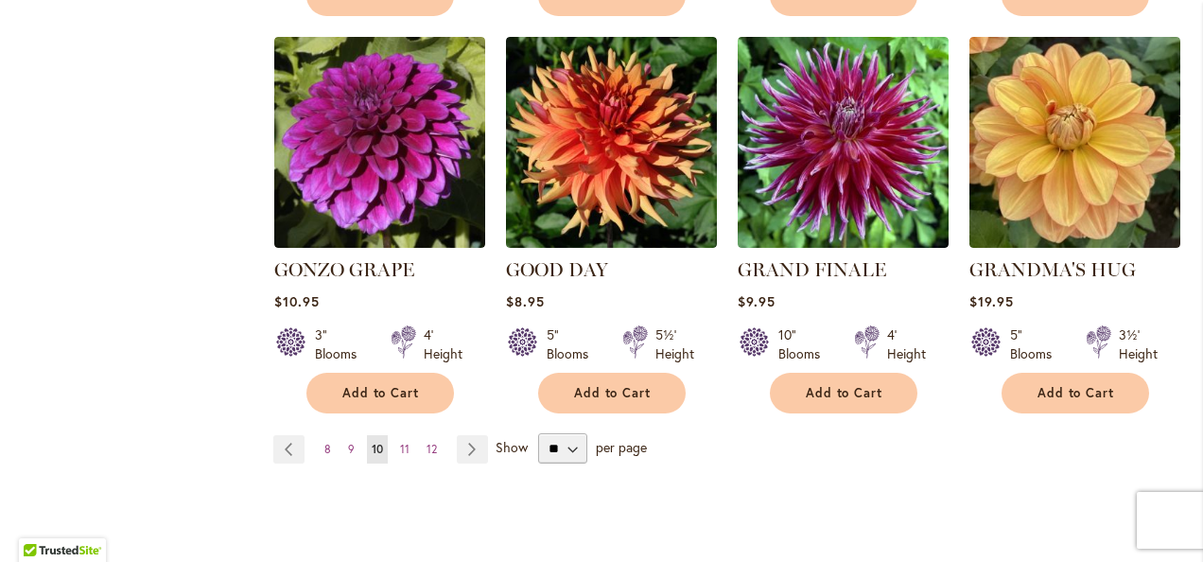
scroll to position [1703, 0]
